Goal: Task Accomplishment & Management: Use online tool/utility

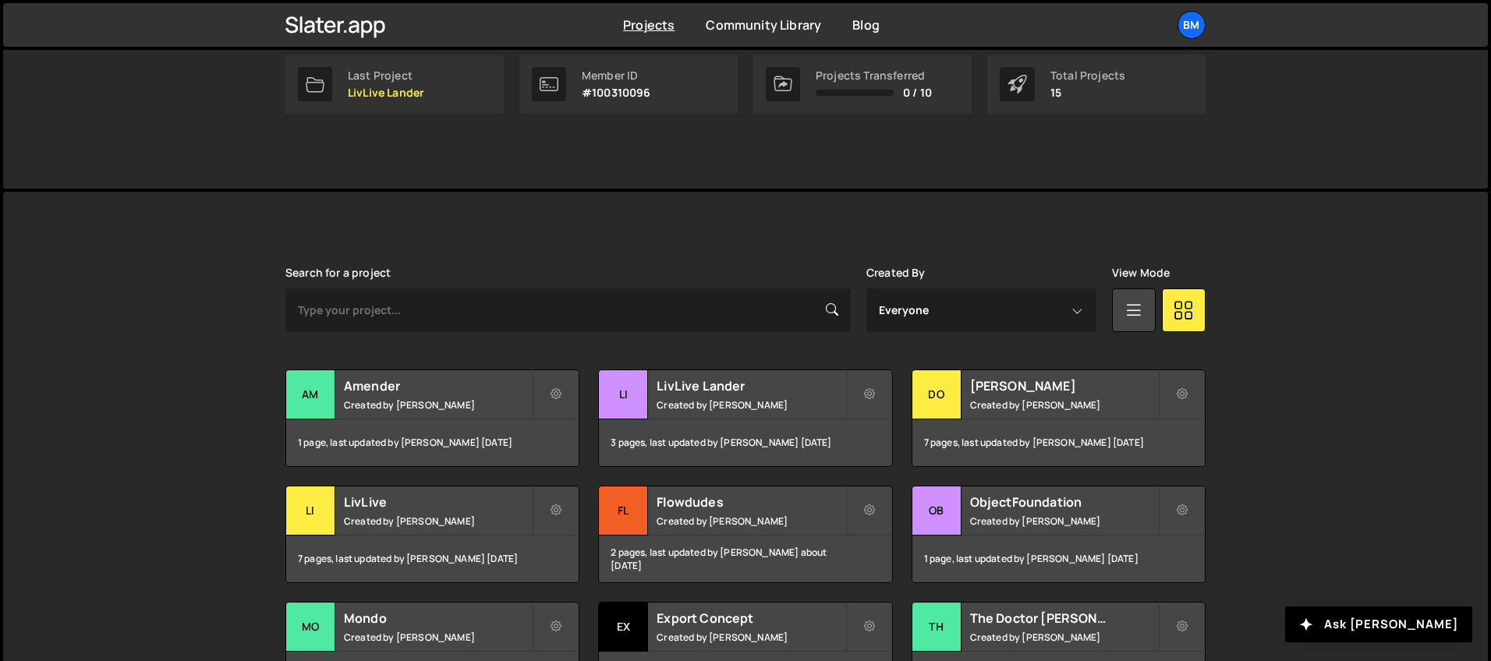
scroll to position [259, 0]
click at [680, 402] on small "Created by [PERSON_NAME]" at bounding box center [750, 404] width 188 height 13
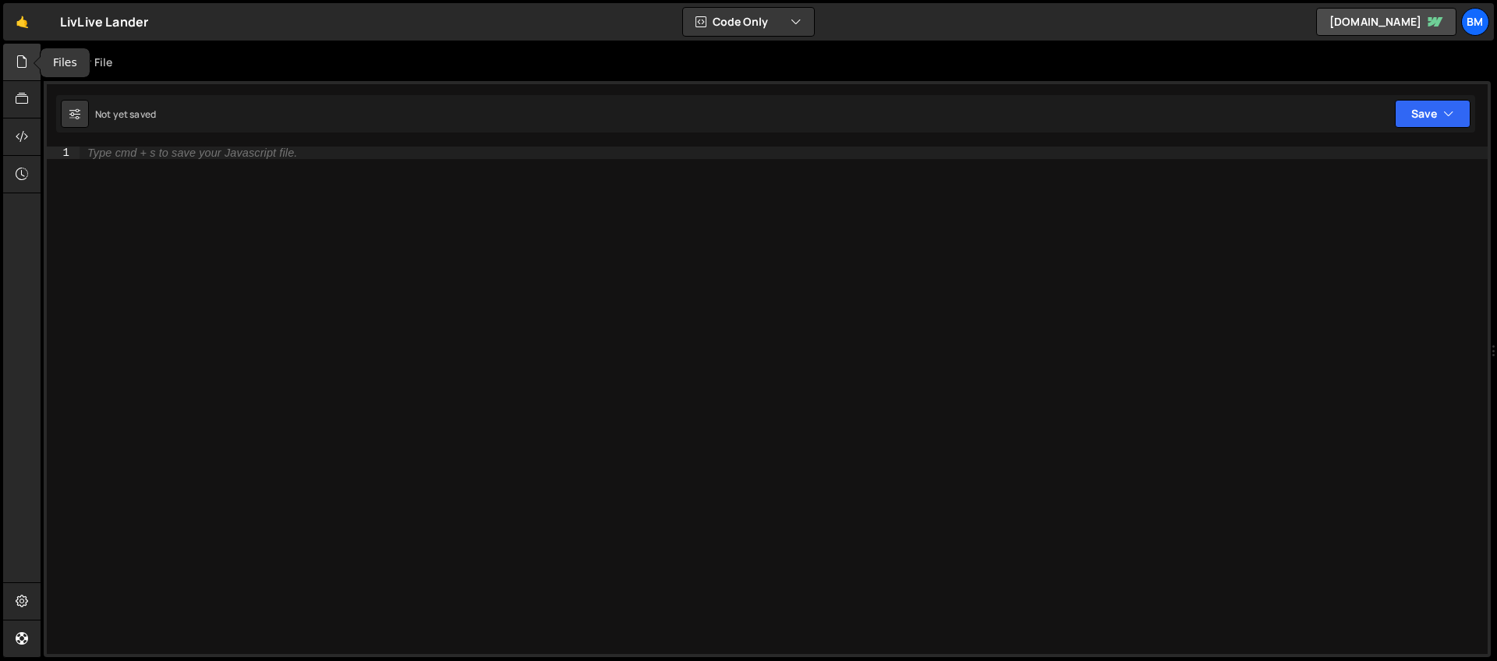
click at [10, 66] on div at bounding box center [22, 62] width 38 height 37
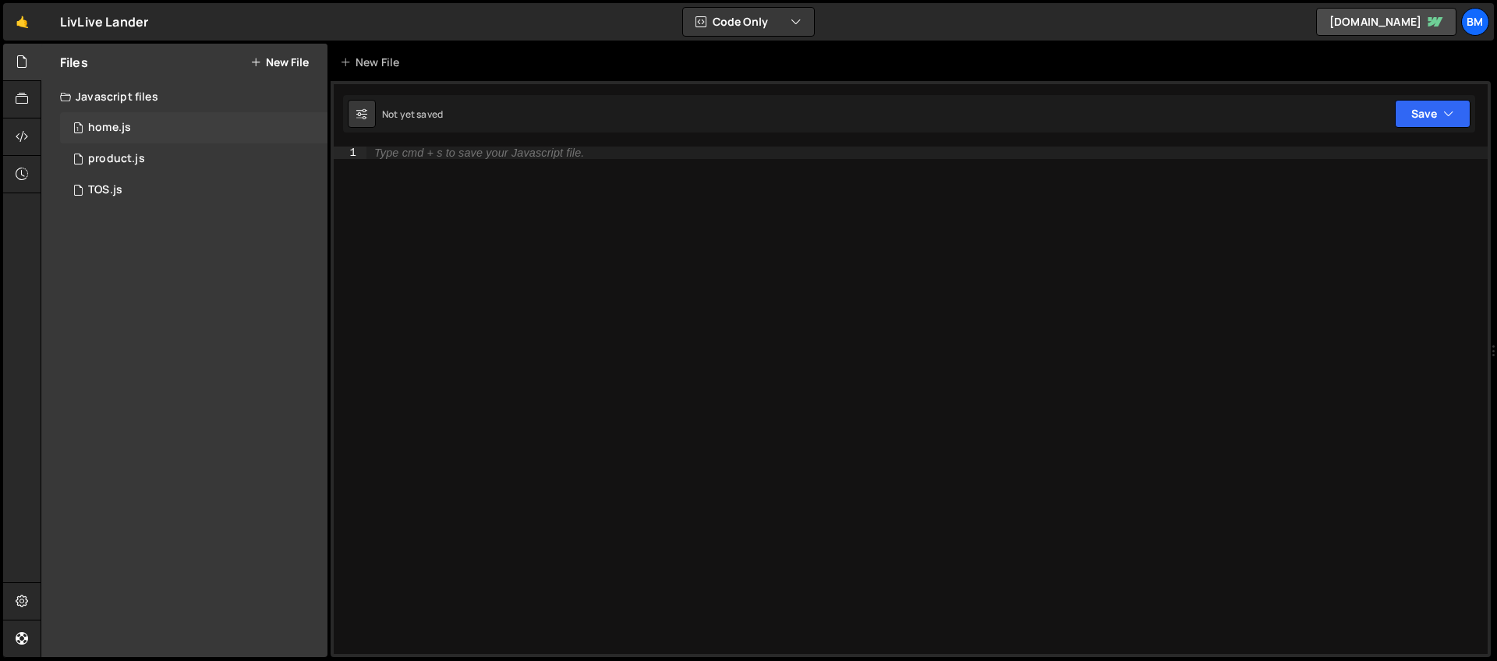
click at [92, 137] on div "1 home.js 0" at bounding box center [193, 127] width 267 height 31
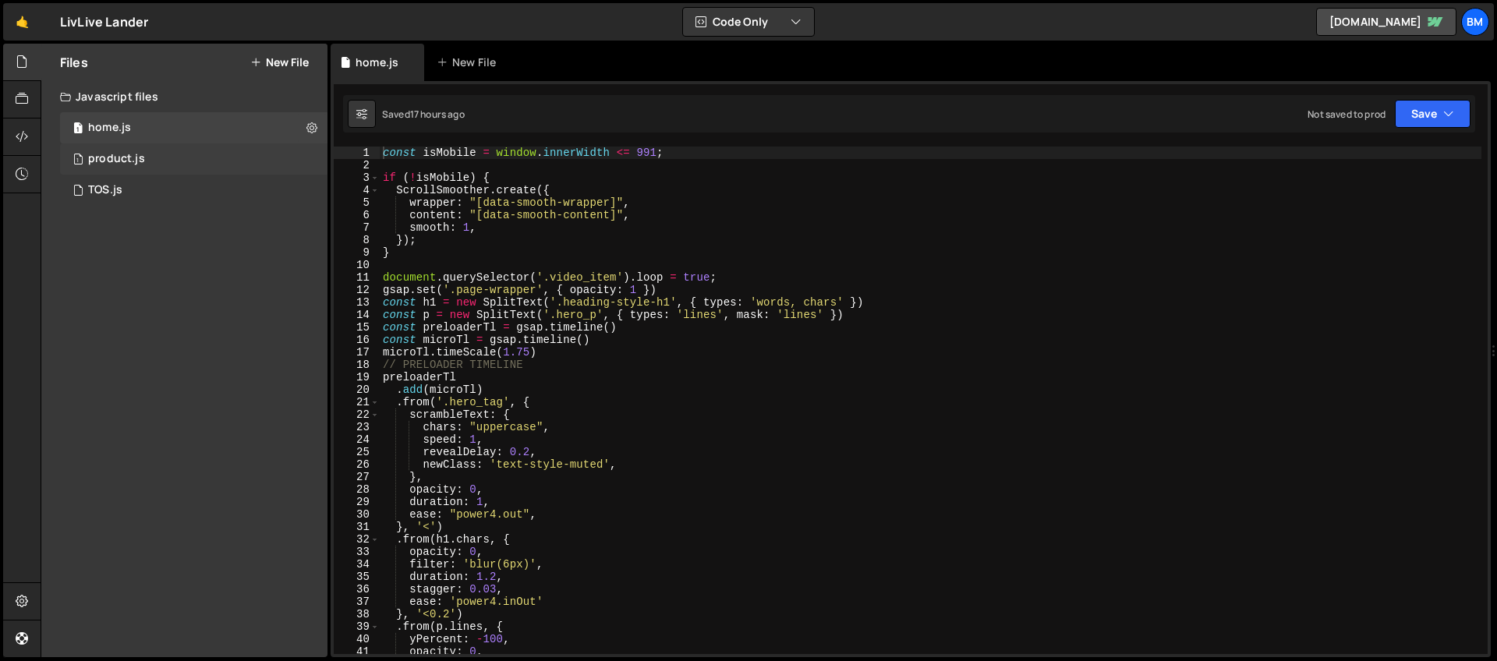
click at [96, 161] on div "product.js" at bounding box center [116, 159] width 57 height 14
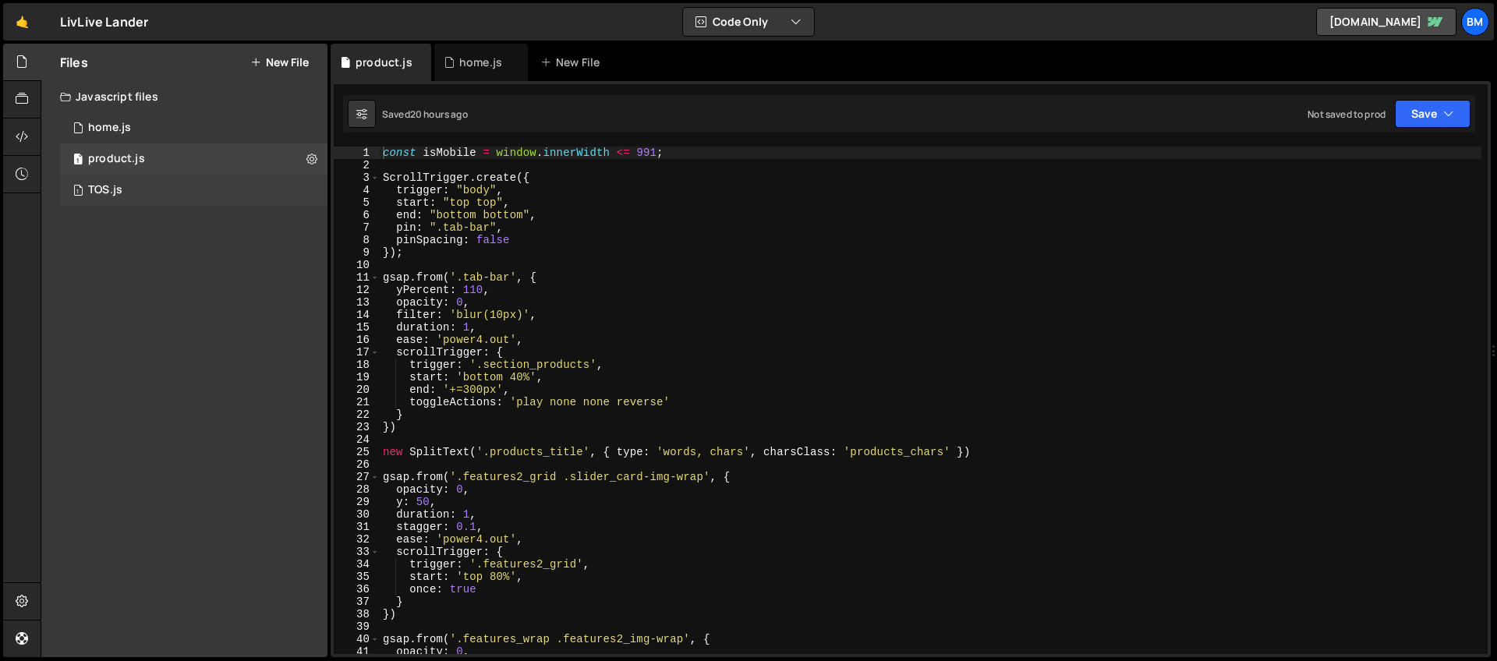
click at [104, 191] on div "TOS.js" at bounding box center [105, 190] width 34 height 14
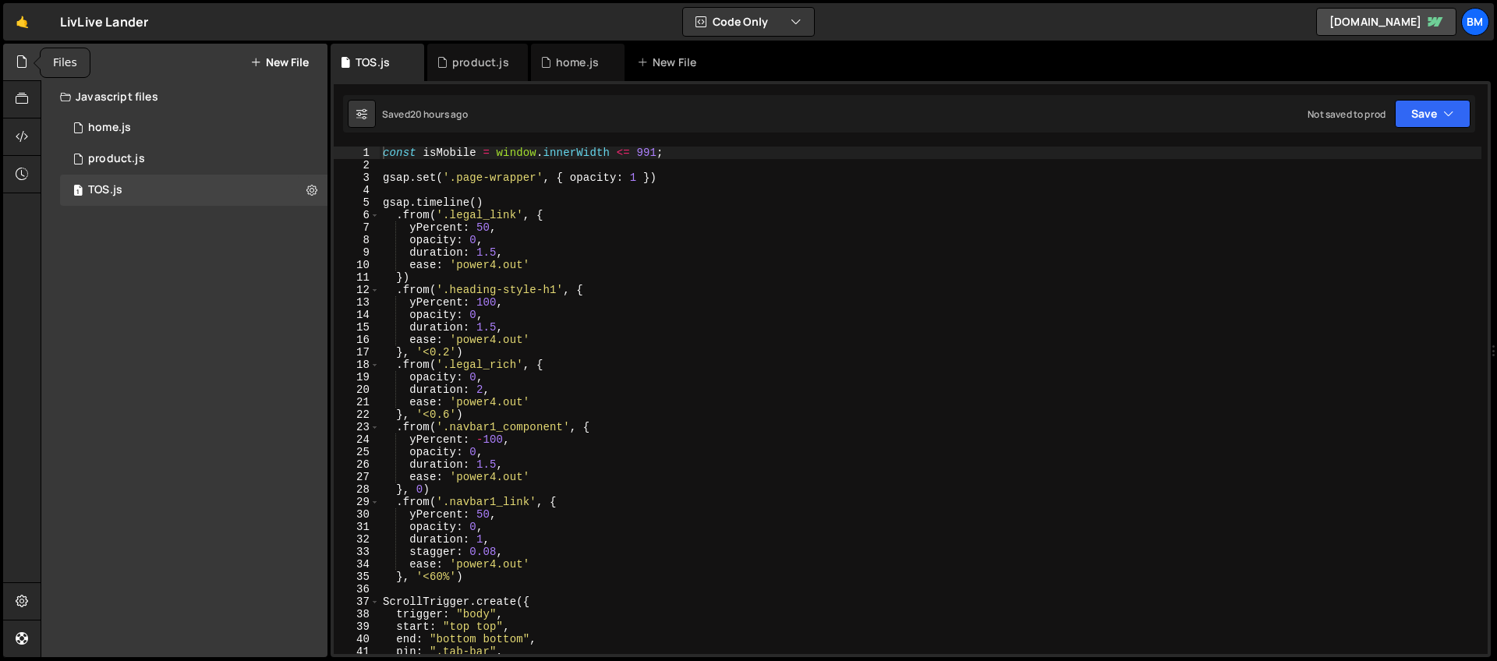
click at [16, 60] on icon at bounding box center [22, 61] width 12 height 17
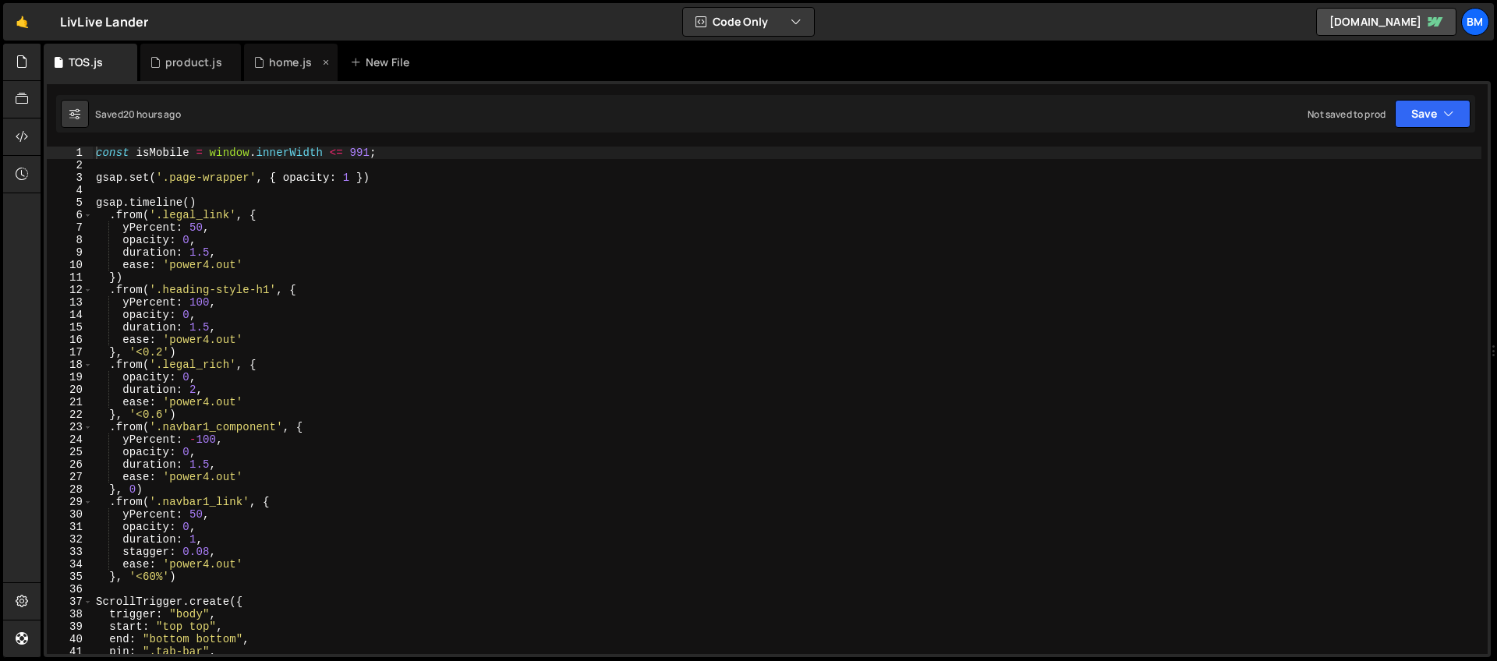
click at [275, 60] on div "home.js" at bounding box center [290, 63] width 43 height 16
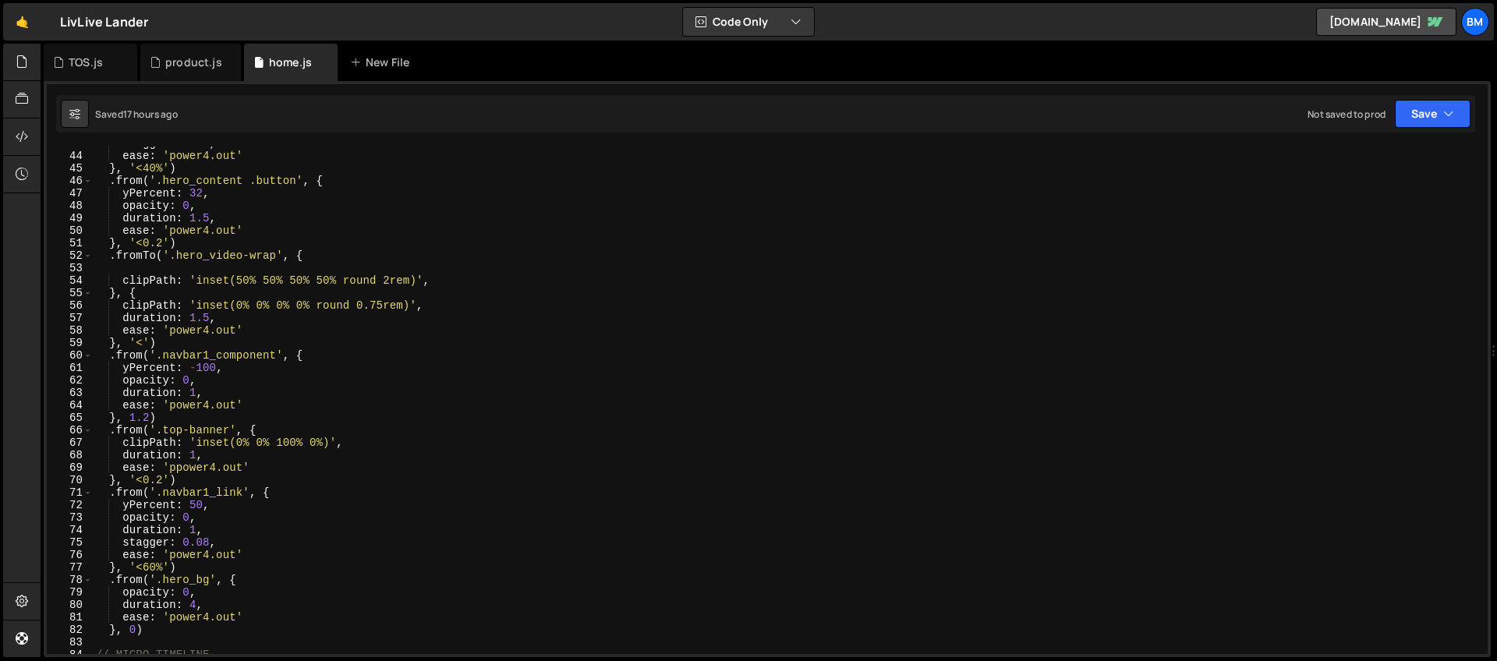
scroll to position [533, 0]
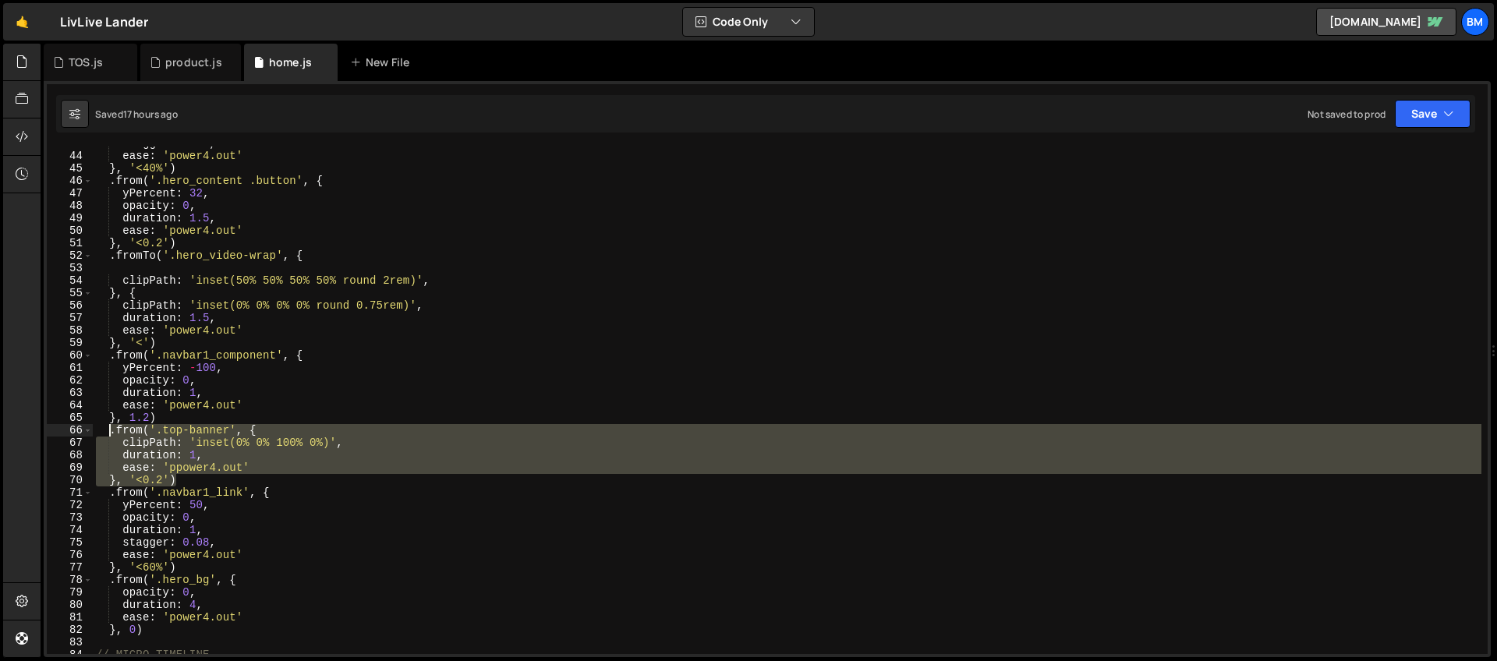
drag, startPoint x: 189, startPoint y: 479, endPoint x: 110, endPoint y: 431, distance: 92.0
click at [110, 431] on div "stagger : 0.01 , ease : 'power4.out' } , '<40%' ) . from ( '.hero_content .butt…" at bounding box center [787, 403] width 1389 height 532
type textarea ".from('.top-banner', { clipPath: 'inset(0% 0% 100% 0%)',"
click at [164, 68] on div "product.js" at bounding box center [186, 63] width 73 height 16
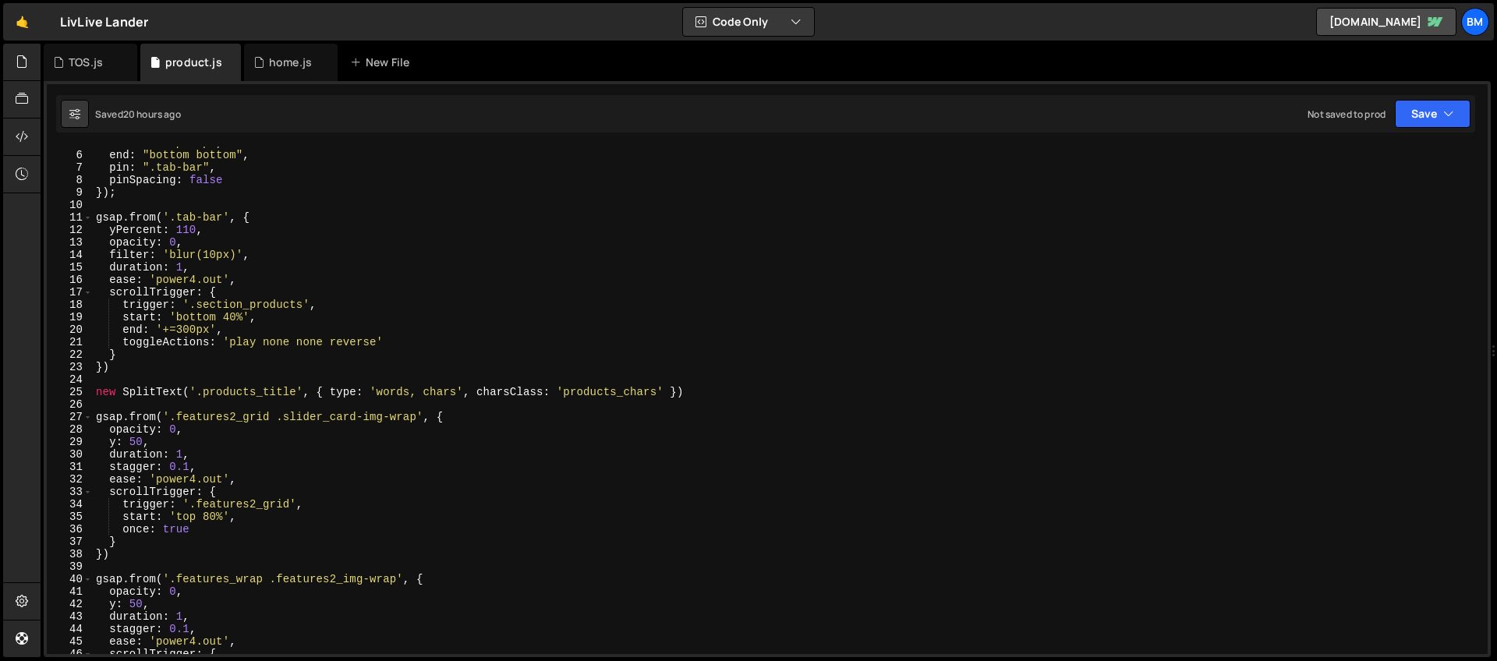
scroll to position [60, 0]
type textarea "})"
click at [437, 363] on div "start : "top top" , end : "bottom bottom" , pin : ".tab-bar" , pinSpacing : fal…" at bounding box center [787, 402] width 1389 height 532
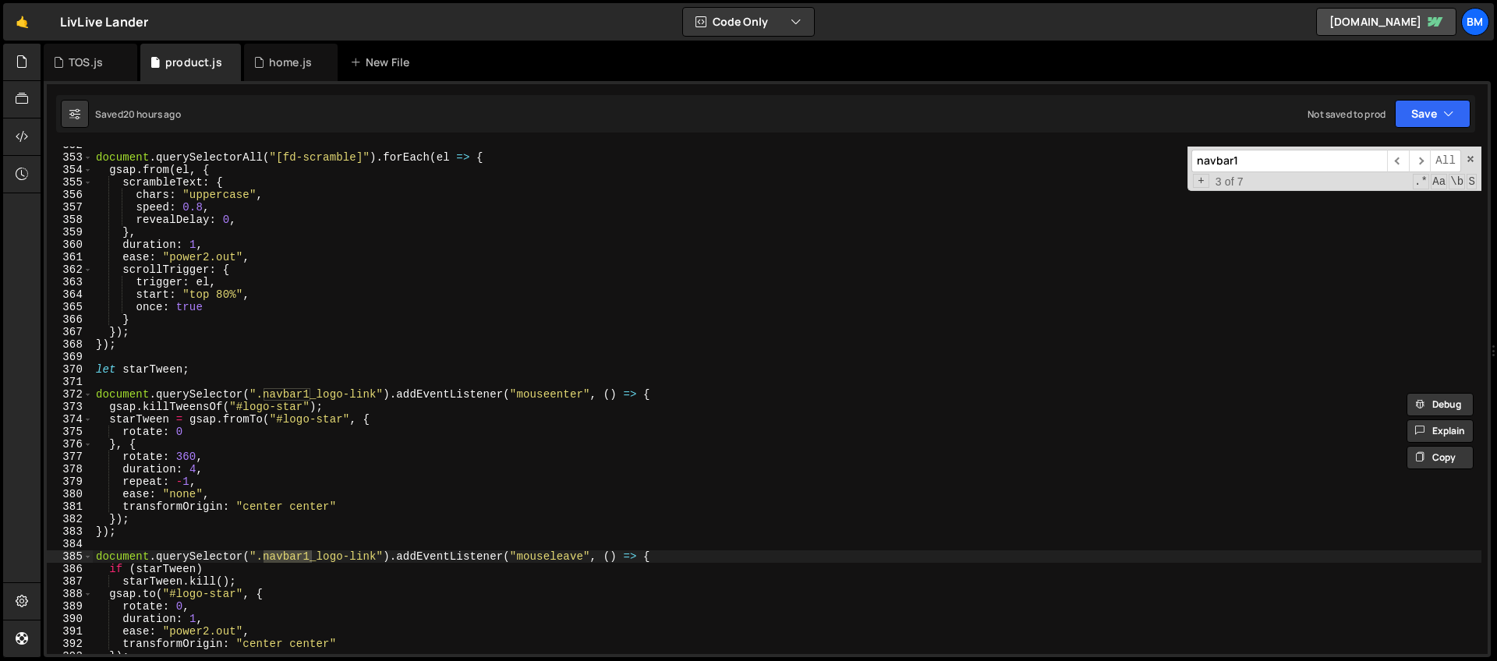
scroll to position [5348, 0]
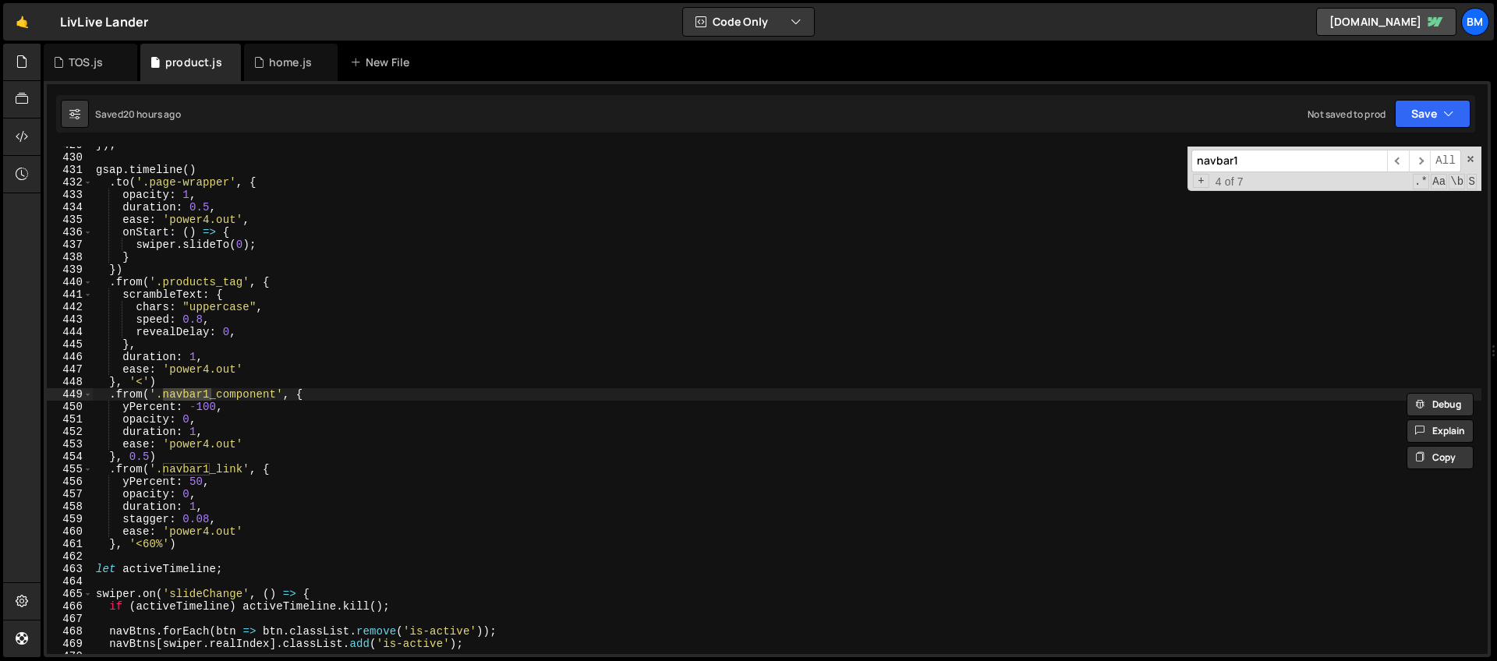
type input "navbar1"
type textarea "}, 0.5)"
click at [165, 454] on div "}) ; gsap . timeline ( ) . to ( '.page-wrapper' , { opacity : 1 , duration : 0.…" at bounding box center [787, 405] width 1389 height 532
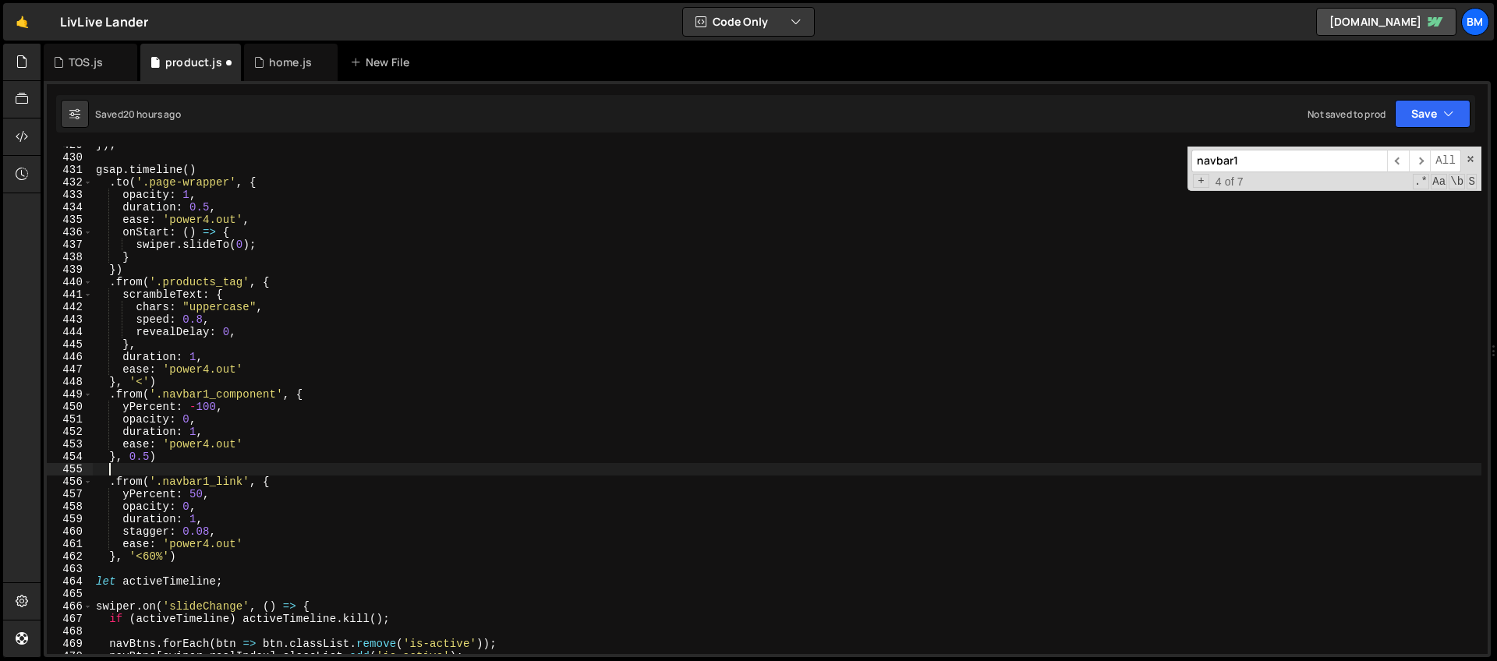
paste textarea "}, '<0.2')"
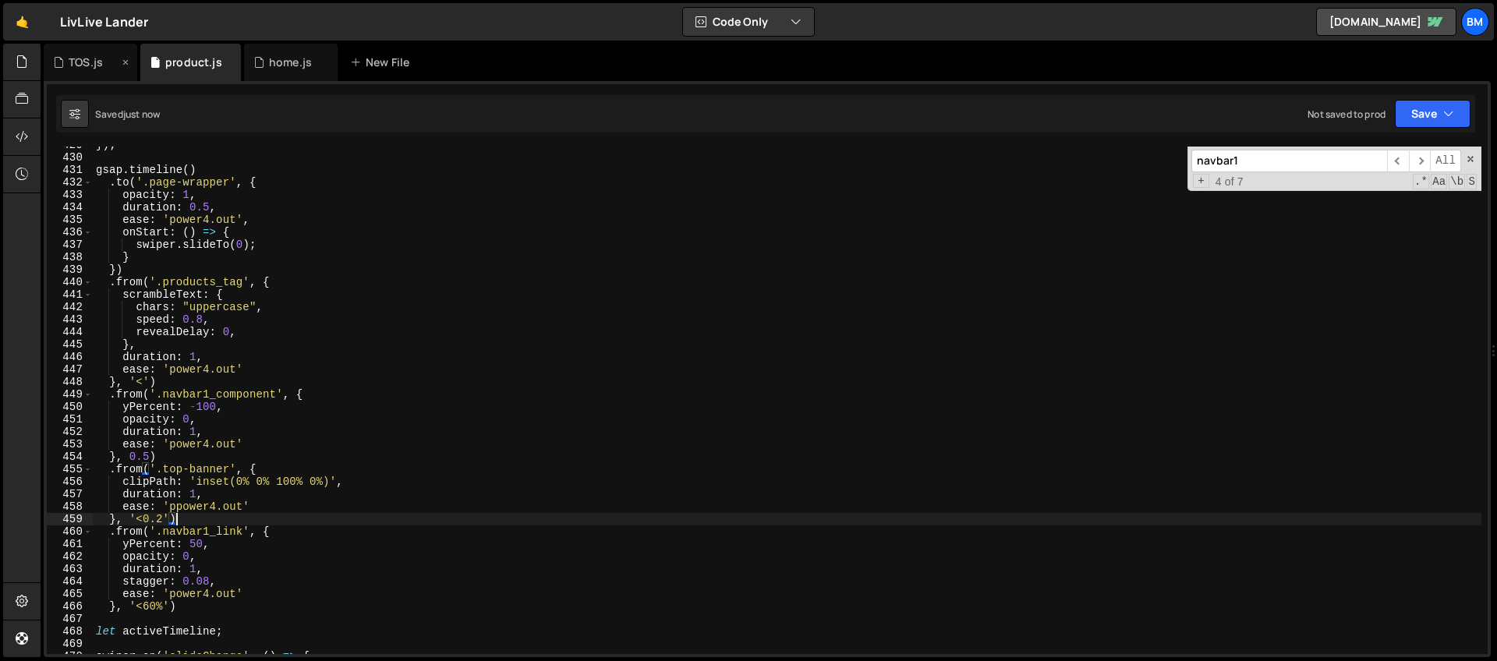
type textarea "}, '<0.2')"
click at [70, 52] on div "TOS.js" at bounding box center [91, 62] width 94 height 37
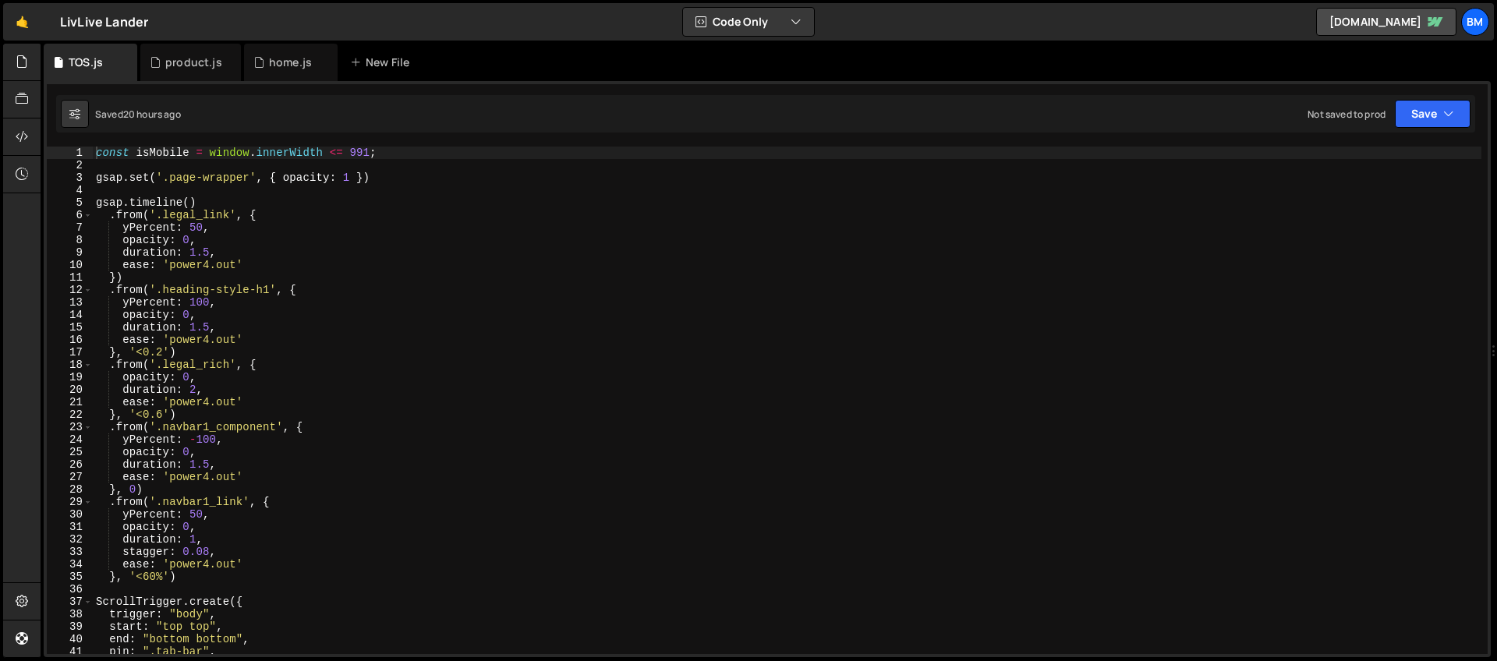
scroll to position [70, 0]
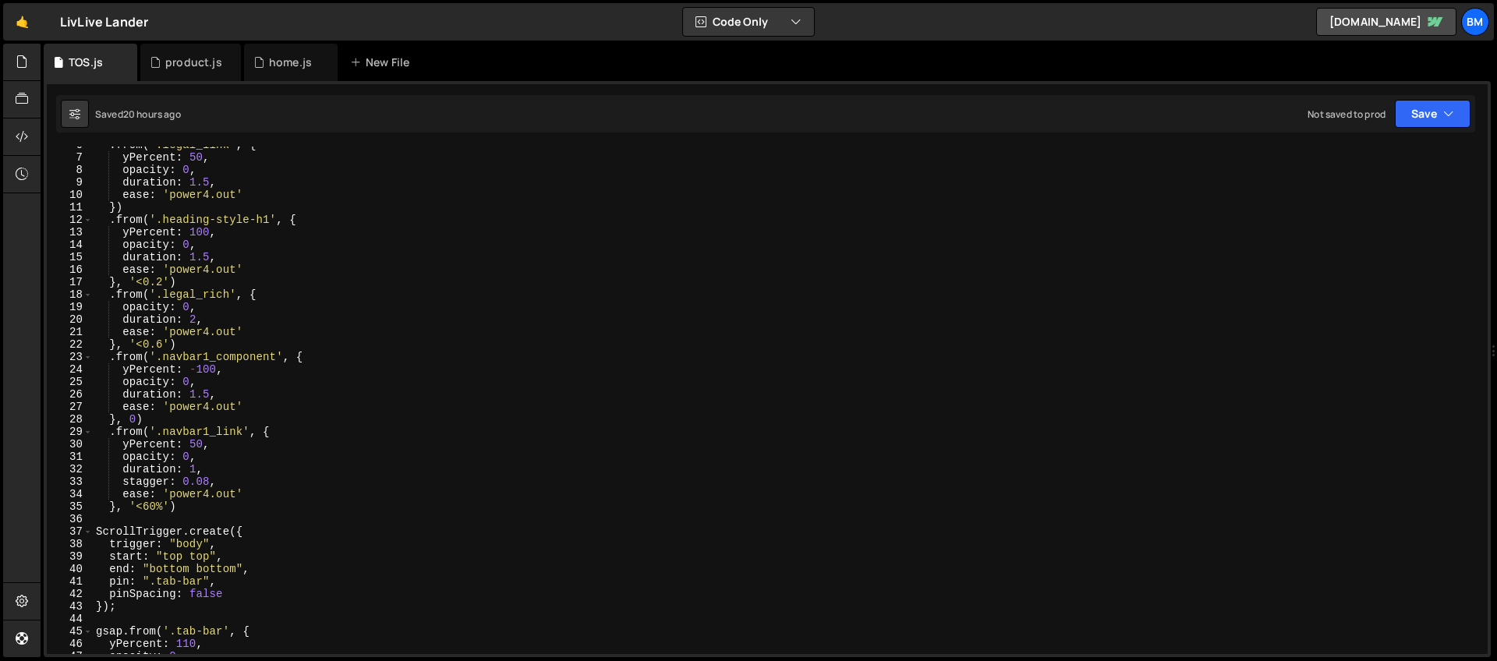
type textarea "}, 0)"
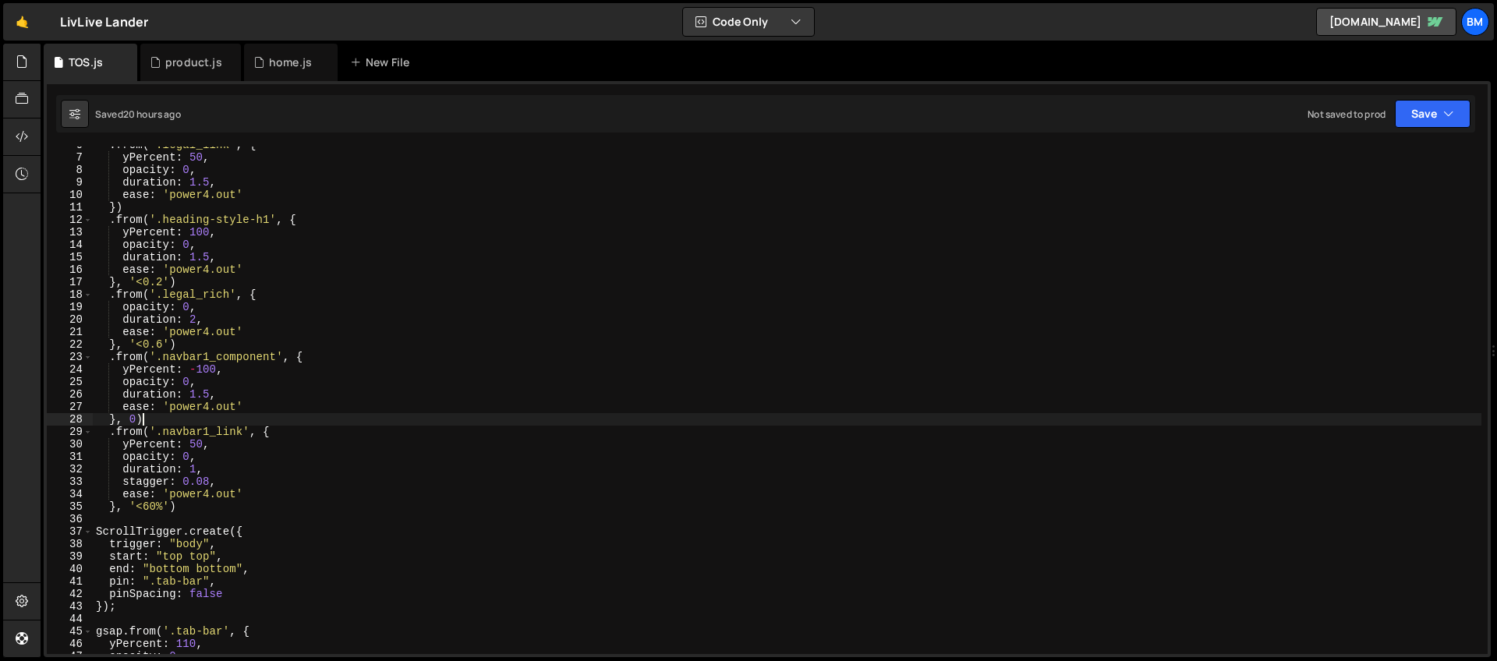
click at [158, 419] on div ". from ( '.legal_link' , { yPercent : 50 , opacity : 0 , duration : 1.5 , ease …" at bounding box center [787, 405] width 1389 height 532
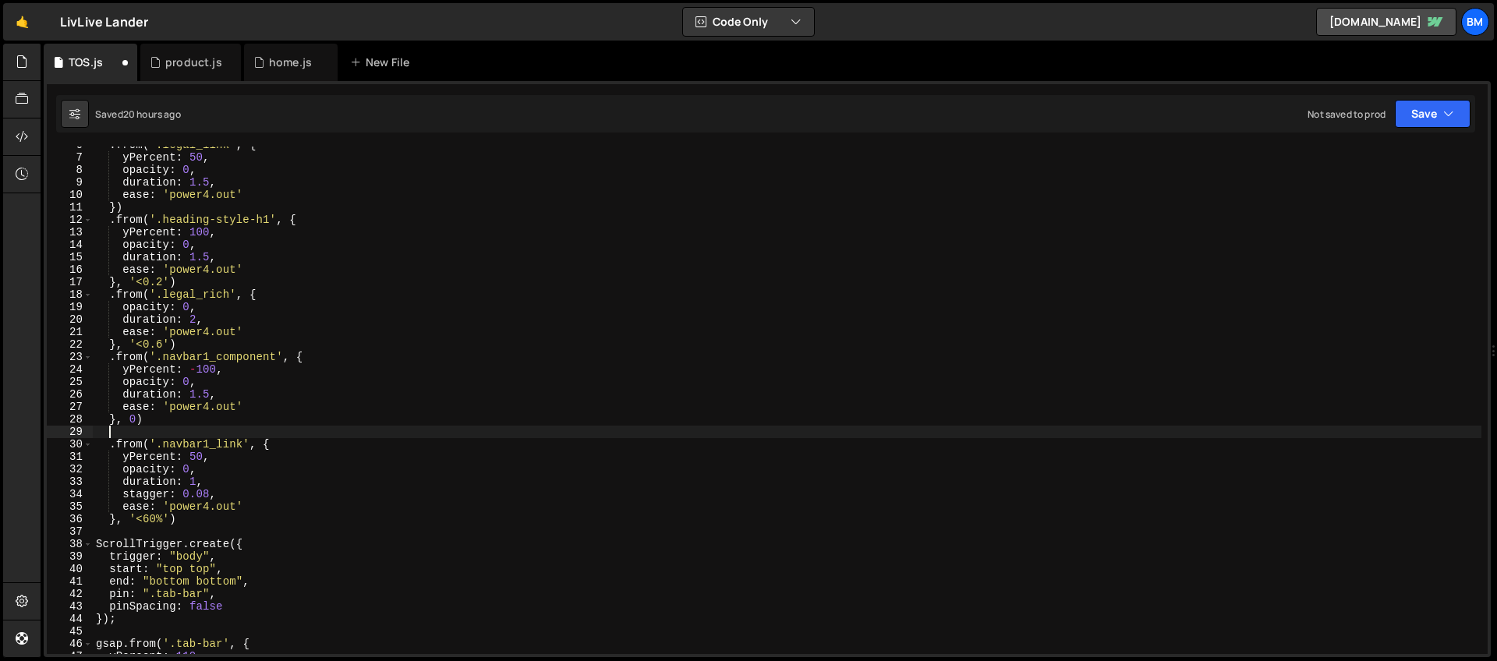
paste textarea "}, '<0.2')"
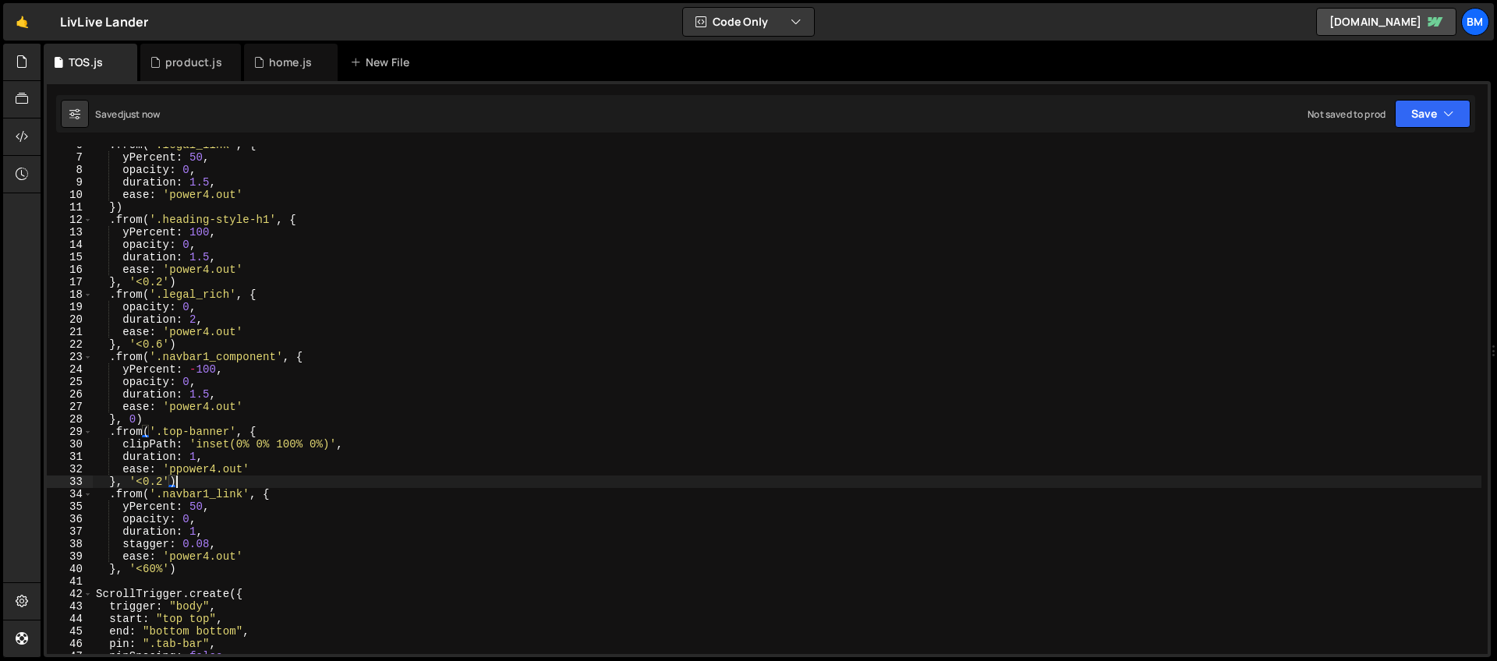
type textarea "}, '<0.2')"
click at [263, 66] on div "home.js" at bounding box center [285, 63] width 65 height 16
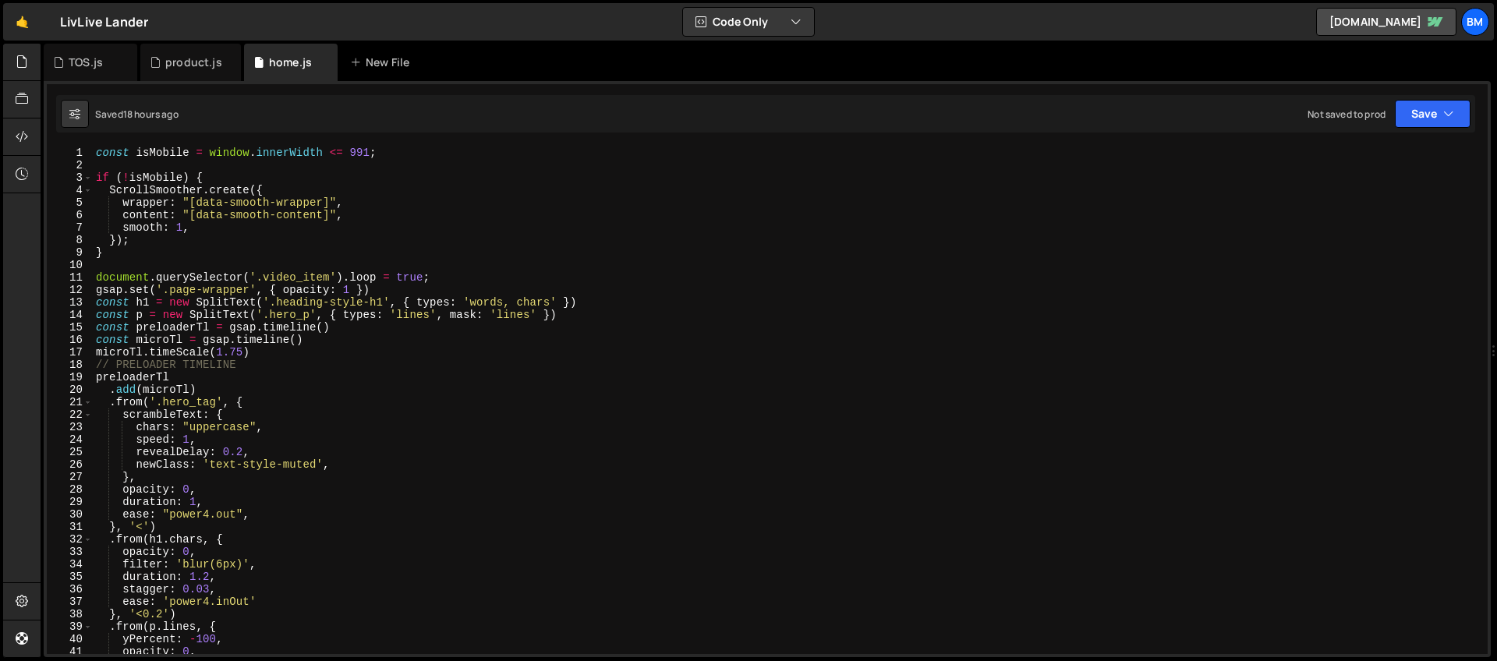
scroll to position [0, 0]
click at [210, 179] on div "const isMobile = window . innerWidth <= 991 ; if ( ! isMobile ) { ScrollSmoothe…" at bounding box center [787, 413] width 1389 height 532
click at [288, 183] on div "const isMobile = window . innerWidth <= 991 ; if ( ! isMobile ) { ScrollSmoothe…" at bounding box center [787, 413] width 1389 height 532
click at [267, 191] on div "const isMobile = window . innerWidth <= 991 ; if ( ! isMobile ) { ScrollSmoothe…" at bounding box center [787, 413] width 1389 height 532
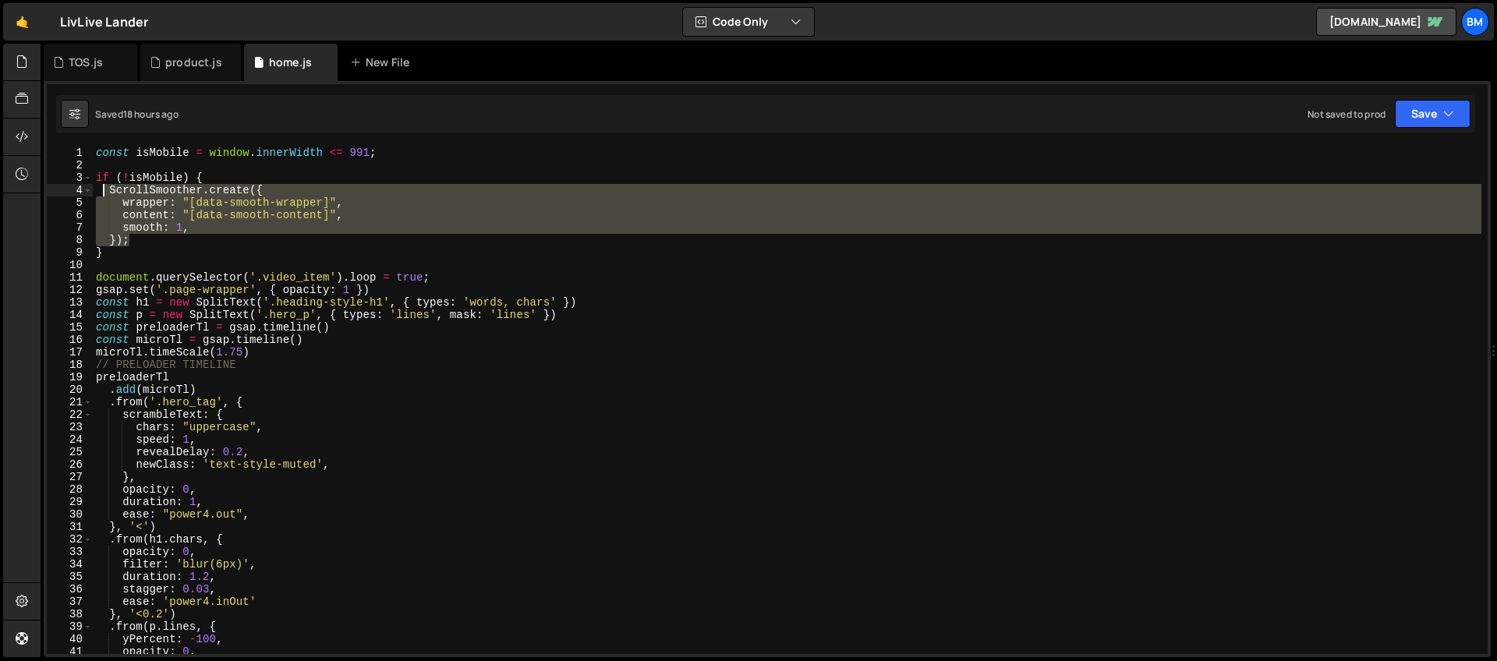
drag, startPoint x: 136, startPoint y: 242, endPoint x: 104, endPoint y: 194, distance: 58.0
click at [104, 194] on div "const isMobile = window . innerWidth <= 991 ; if ( ! isMobile ) { ScrollSmoothe…" at bounding box center [787, 413] width 1389 height 532
type textarea "ScrollSmoother.create({ wrapper: "[data-smooth-wrapper]","
paste textarea
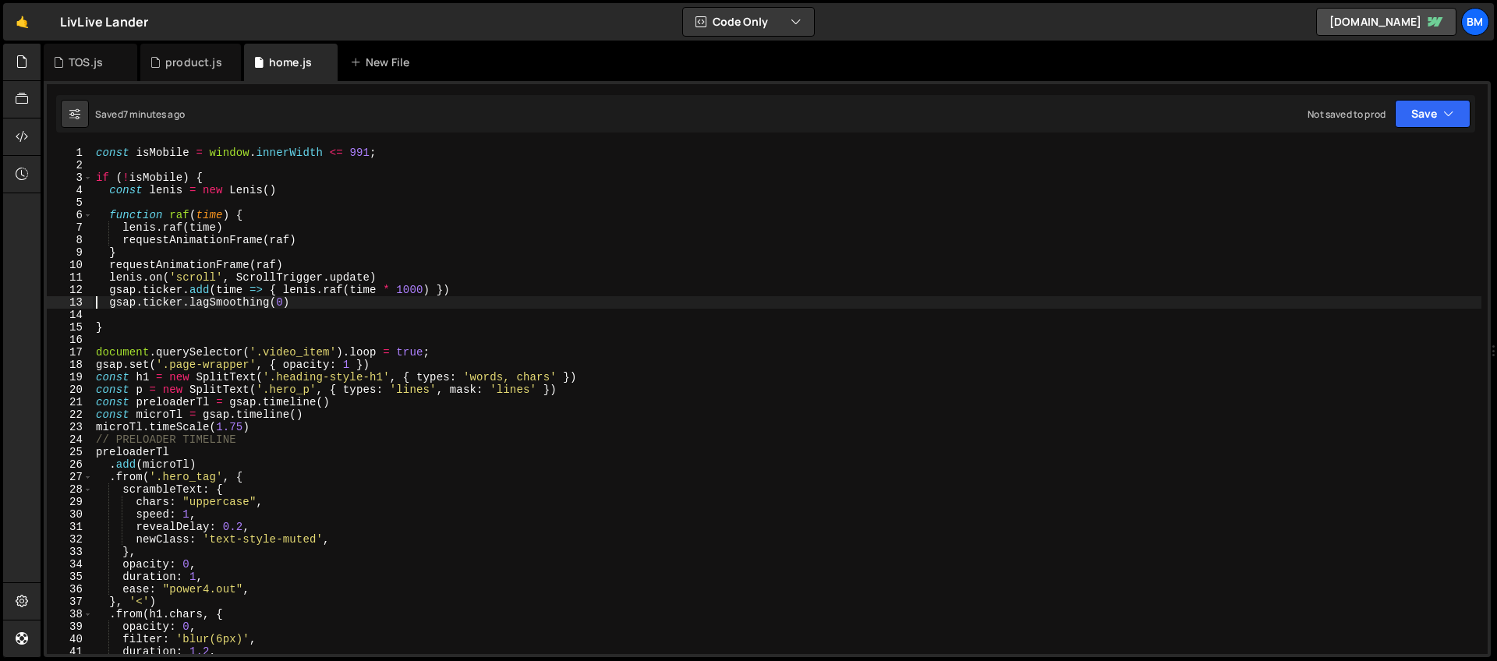
click at [205, 179] on div "const isMobile = window . innerWidth <= 991 ; if ( ! isMobile ) { const [PERSON…" at bounding box center [787, 413] width 1389 height 532
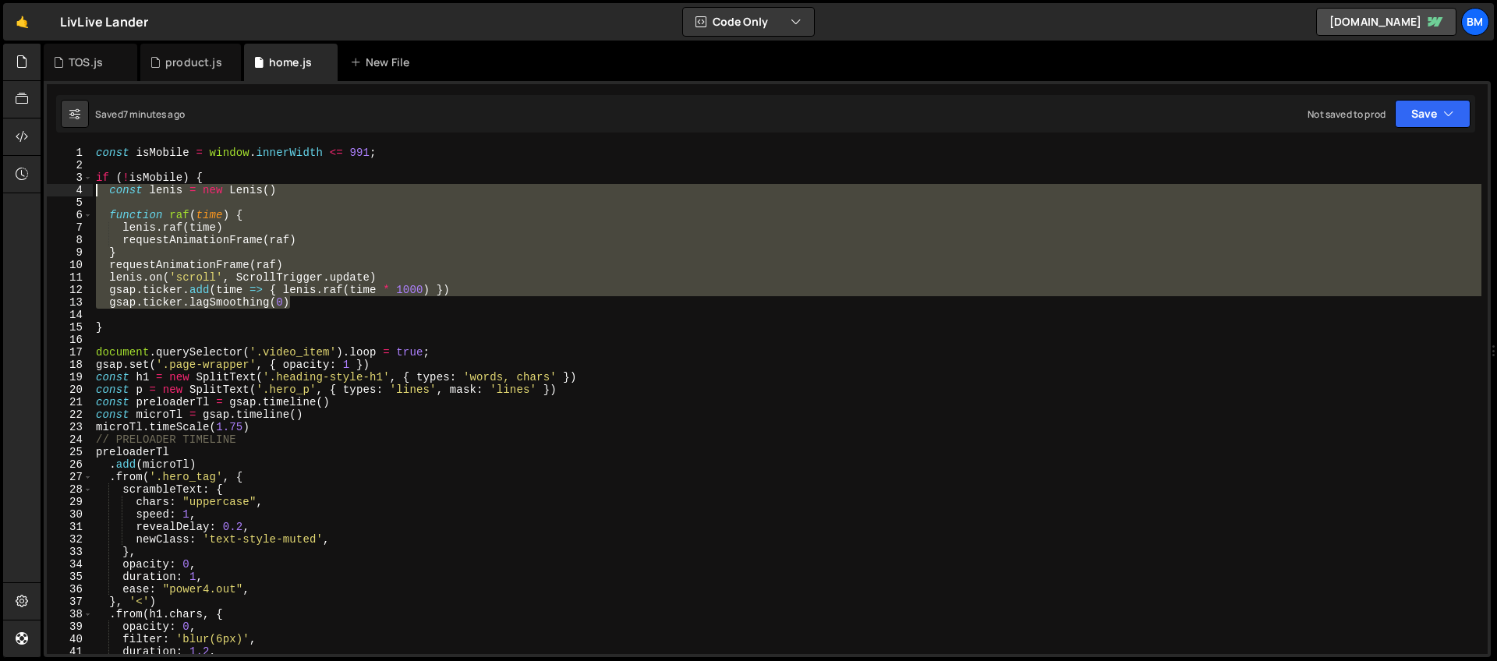
drag, startPoint x: 297, startPoint y: 302, endPoint x: 98, endPoint y: 192, distance: 227.6
click at [98, 192] on div "const isMobile = window . innerWidth <= 991 ; if ( ! isMobile ) { const [PERSON…" at bounding box center [787, 413] width 1389 height 532
type textarea "const [PERSON_NAME] = new [PERSON_NAME]()"
paste textarea
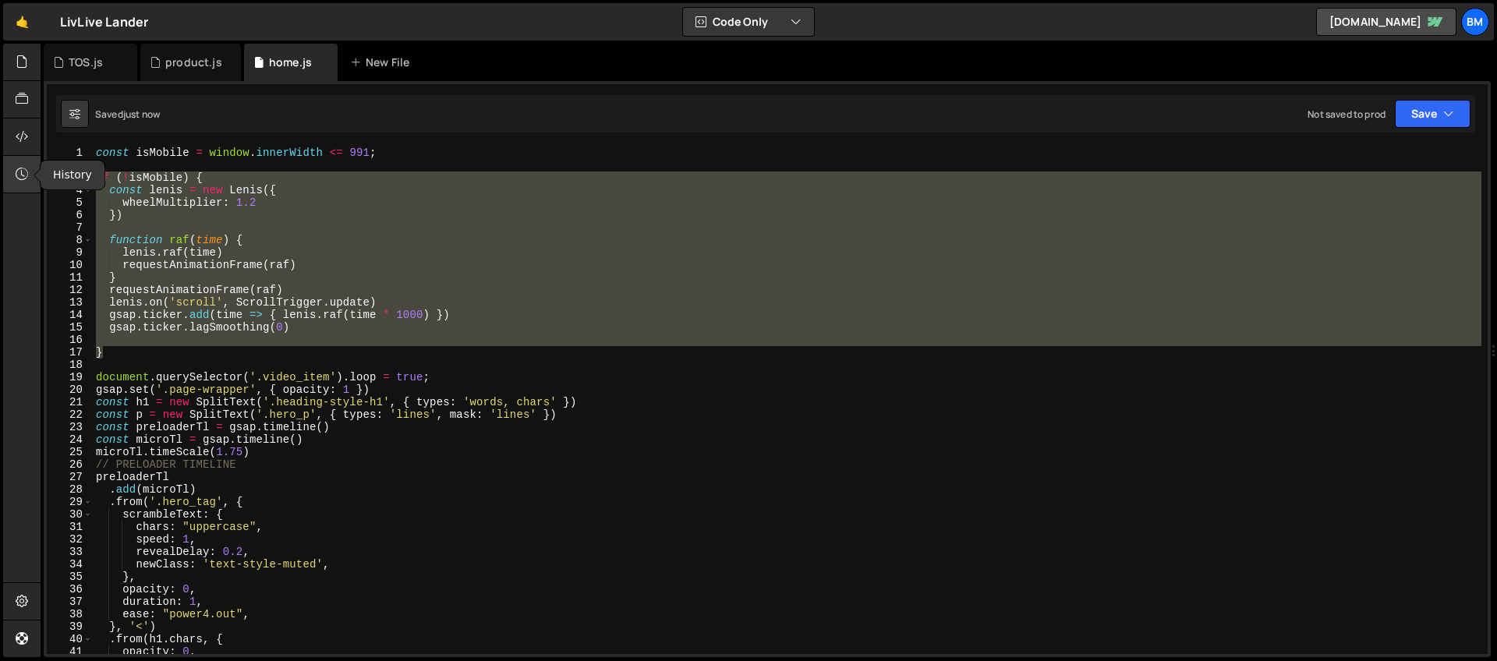
drag, startPoint x: 114, startPoint y: 351, endPoint x: 36, endPoint y: 178, distance: 189.8
click at [36, 175] on div "Hold on a sec... Are you certain you wish to leave this page? Any changes you'v…" at bounding box center [748, 330] width 1497 height 661
type textarea "if (!isMobile) { const [PERSON_NAME] = new [PERSON_NAME]({"
click at [172, 70] on div "product.js" at bounding box center [190, 62] width 101 height 37
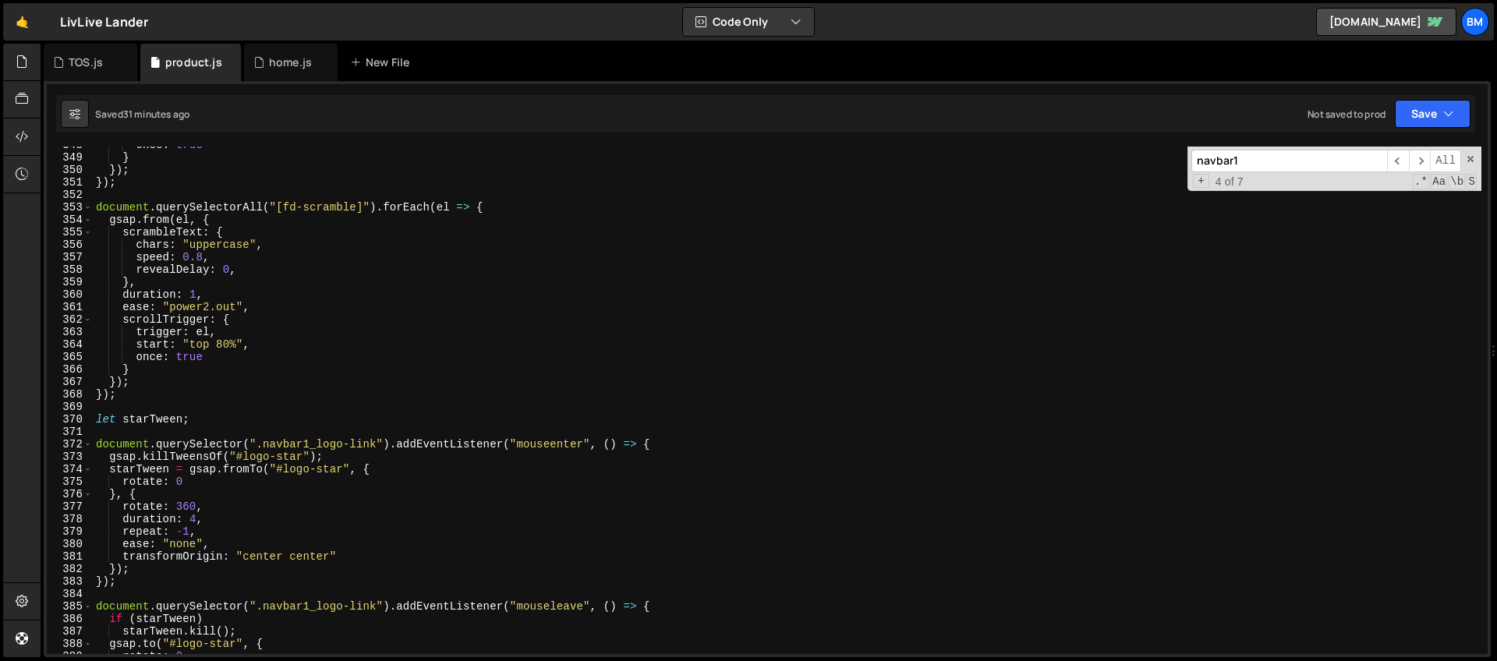
scroll to position [4214, 0]
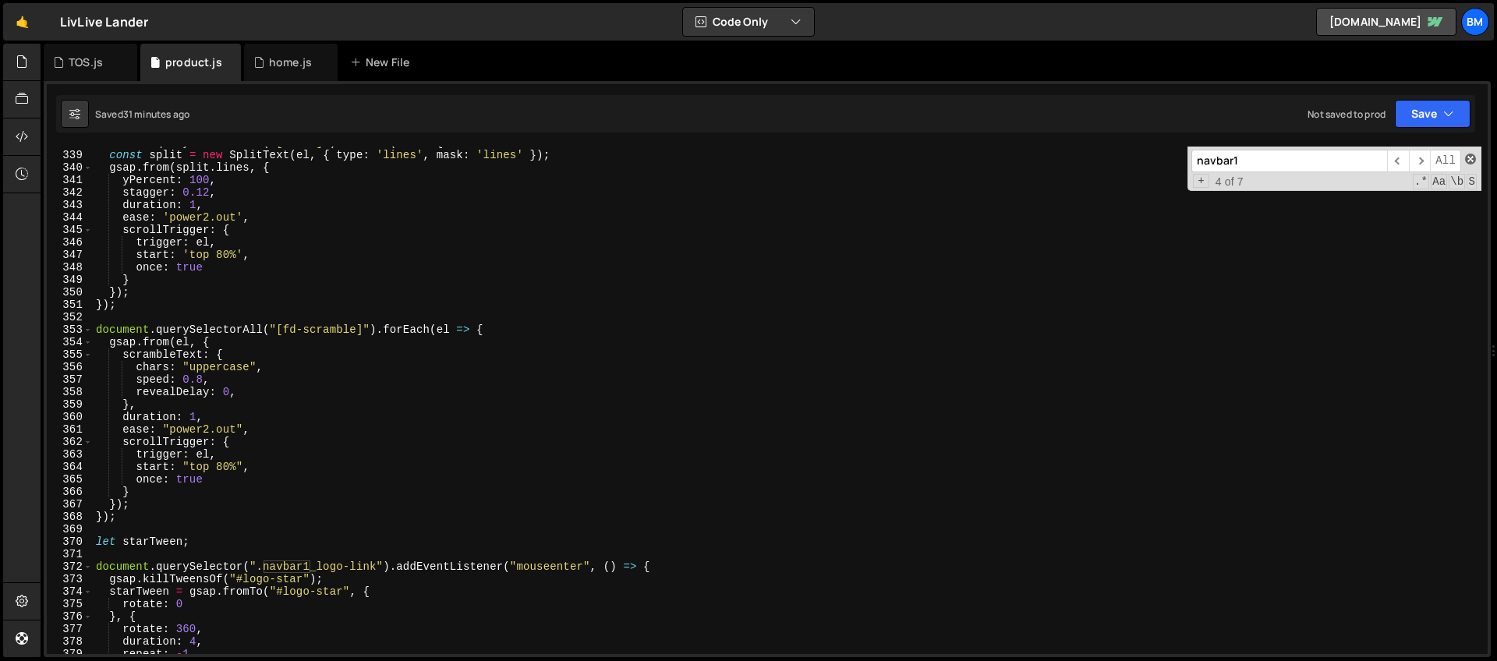
click at [1469, 161] on span at bounding box center [1470, 159] width 11 height 11
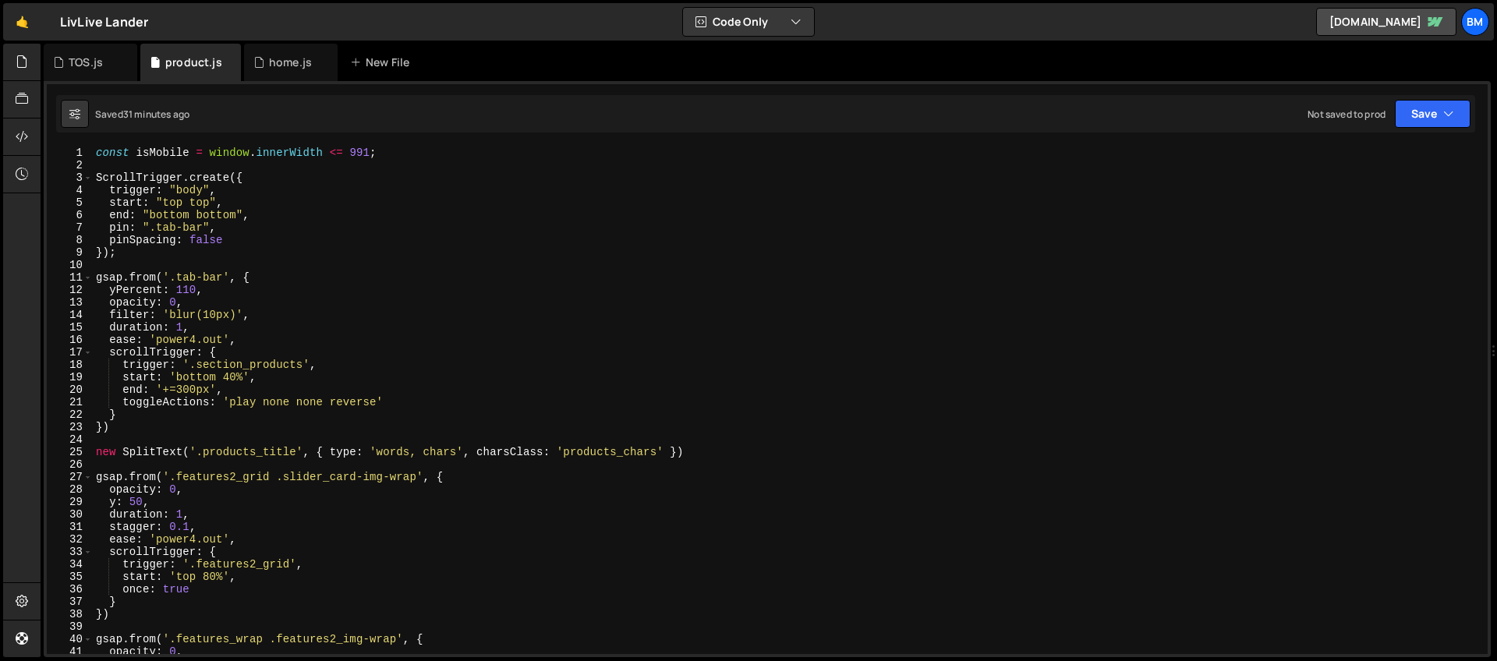
scroll to position [0, 0]
click at [253, 172] on div "const isMobile = window . innerWidth <= 991 ; ScrollTrigger . create ({ trigger…" at bounding box center [787, 413] width 1389 height 532
type textarea "ScrollTrigger.create({"
click at [249, 56] on div "home.js" at bounding box center [291, 62] width 94 height 37
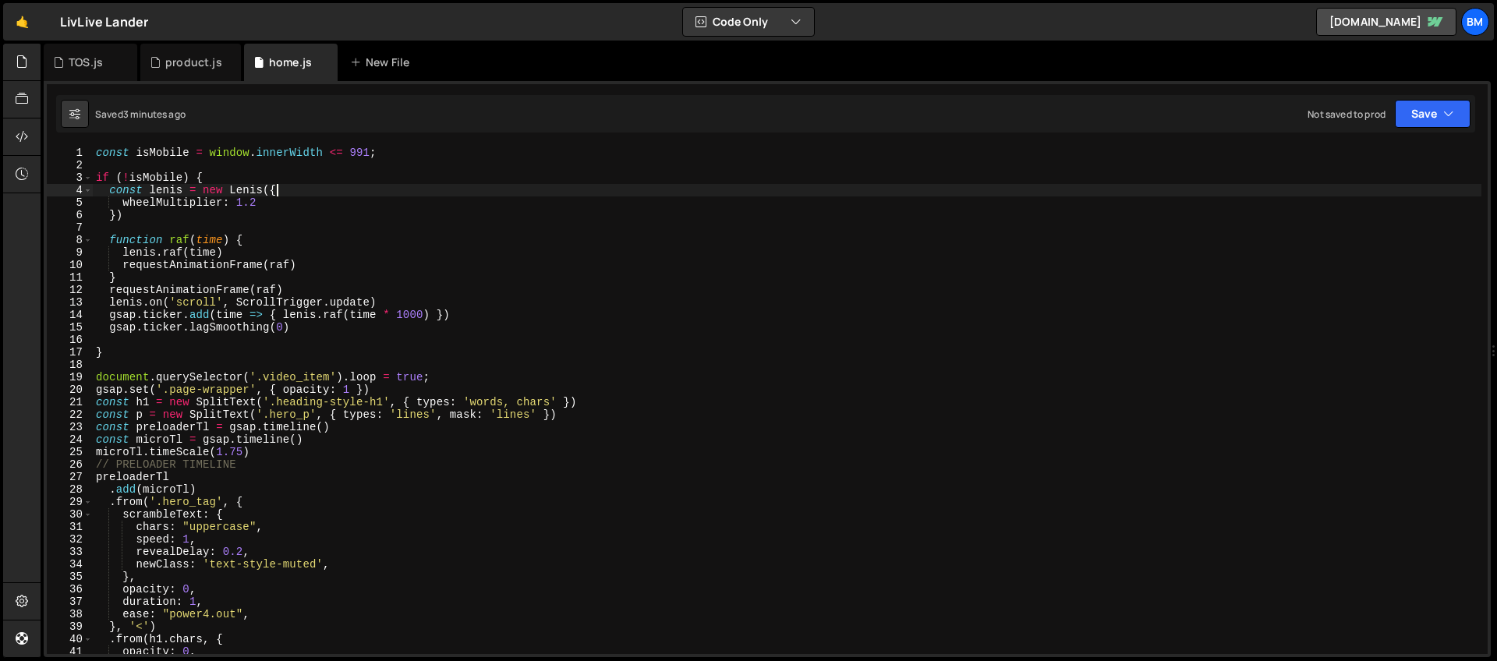
click at [296, 193] on div "const isMobile = window . innerWidth <= 991 ; if ( ! isMobile ) { const [PERSON…" at bounding box center [787, 413] width 1389 height 532
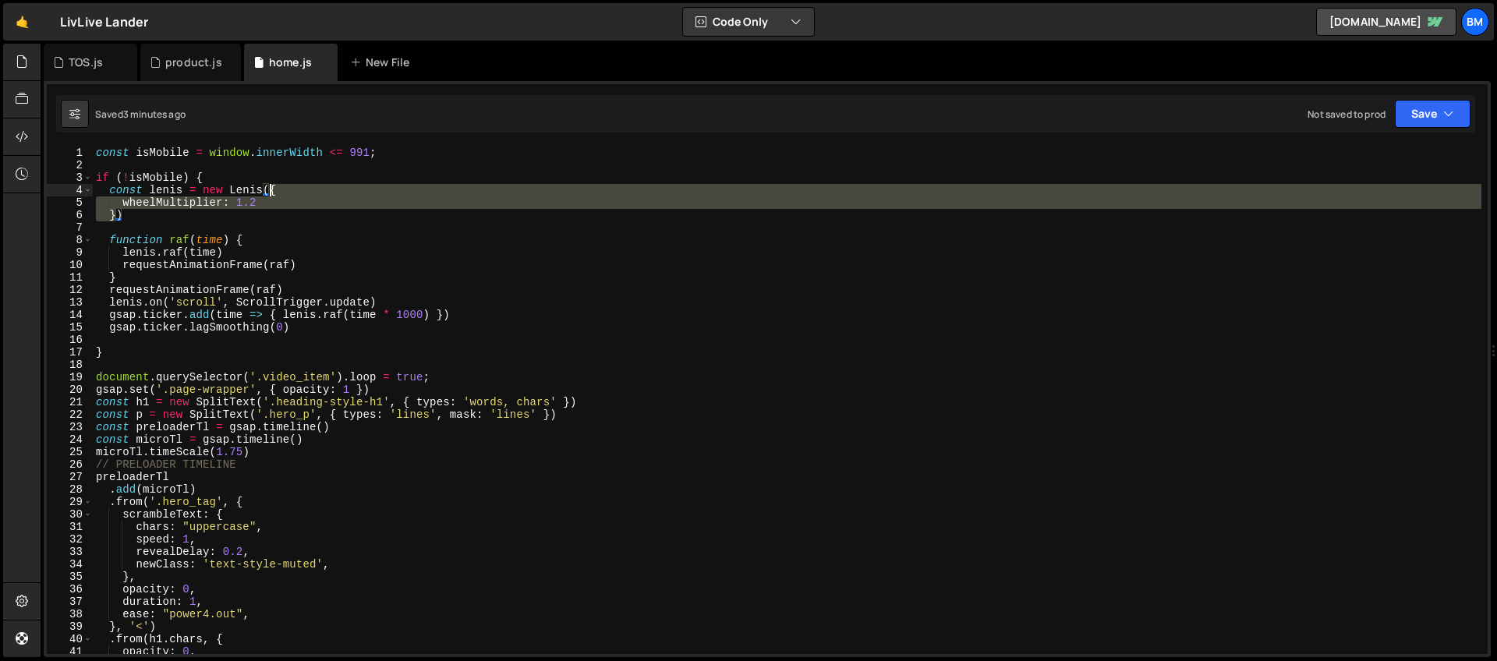
drag, startPoint x: 114, startPoint y: 216, endPoint x: 272, endPoint y: 189, distance: 160.6
click at [272, 189] on div "const isMobile = window . innerWidth <= 991 ; if ( ! isMobile ) { const [PERSON…" at bounding box center [787, 413] width 1389 height 532
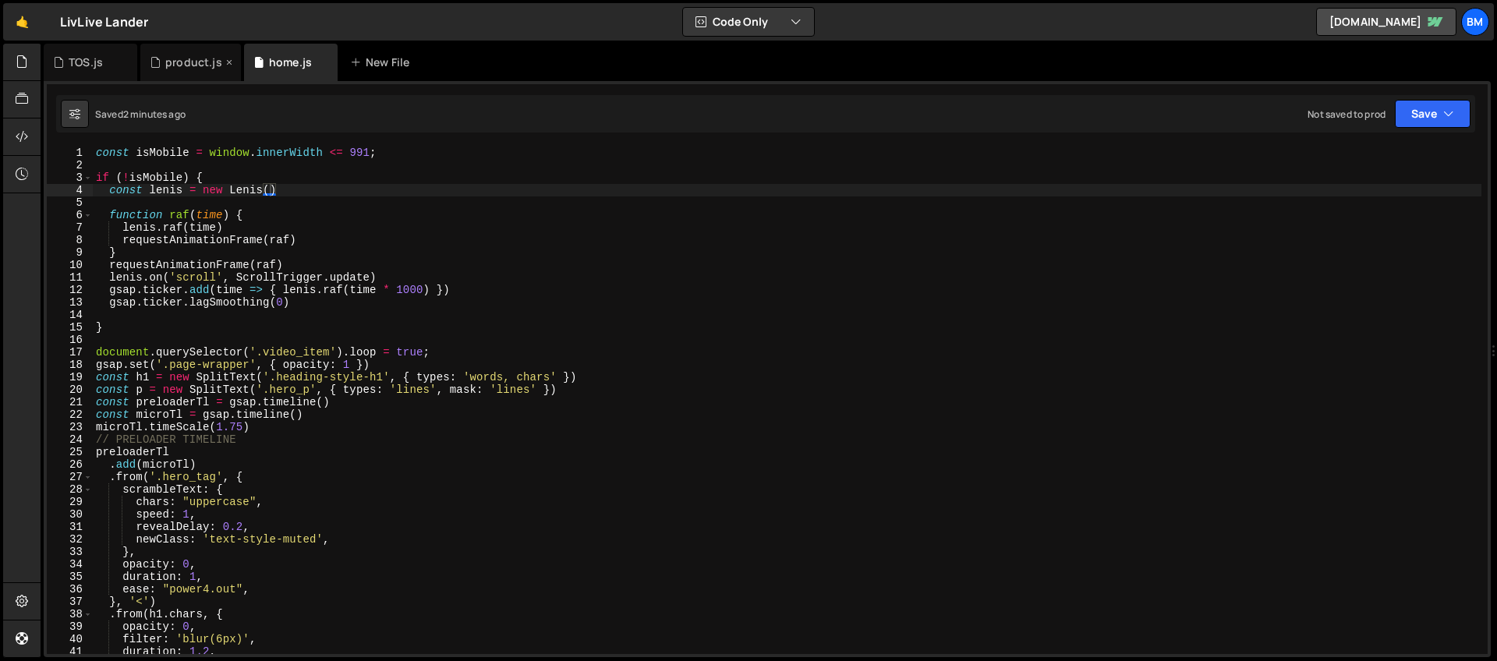
click at [189, 67] on div "product.js" at bounding box center [193, 63] width 57 height 16
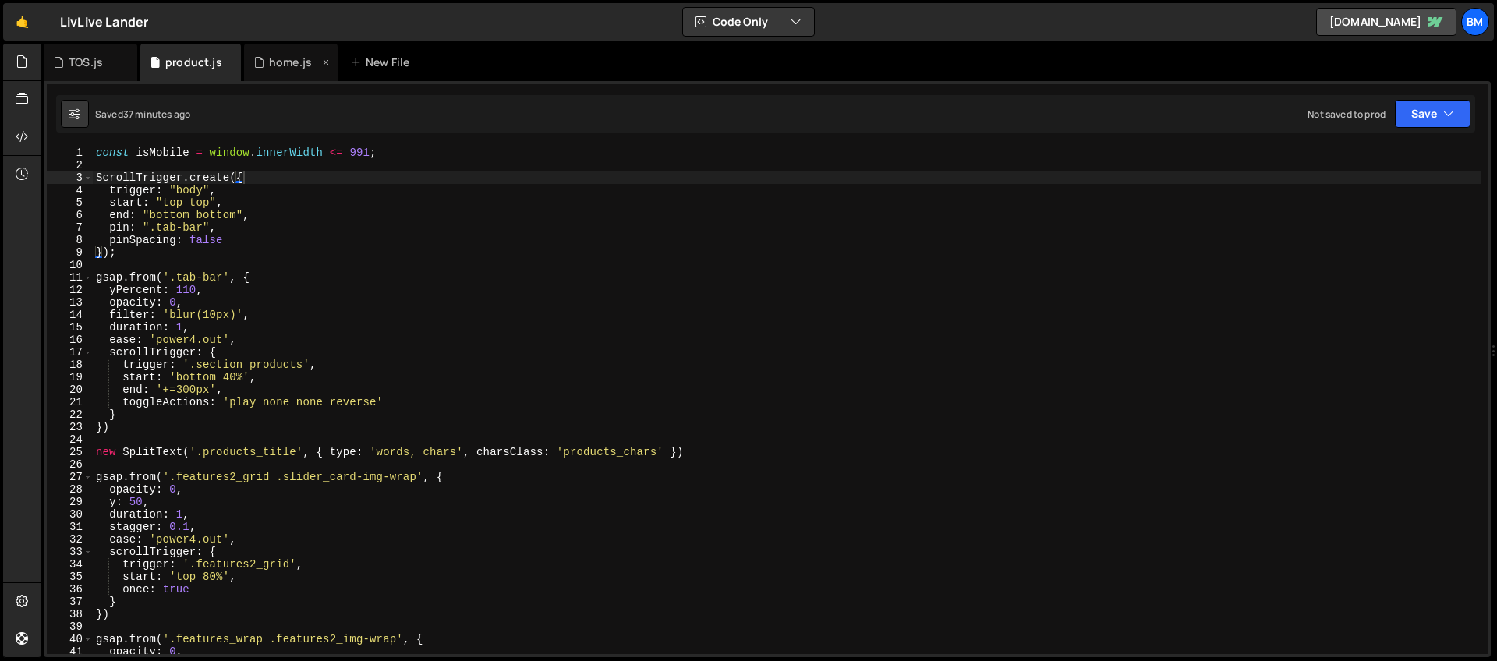
click at [269, 64] on div "home.js" at bounding box center [290, 63] width 43 height 16
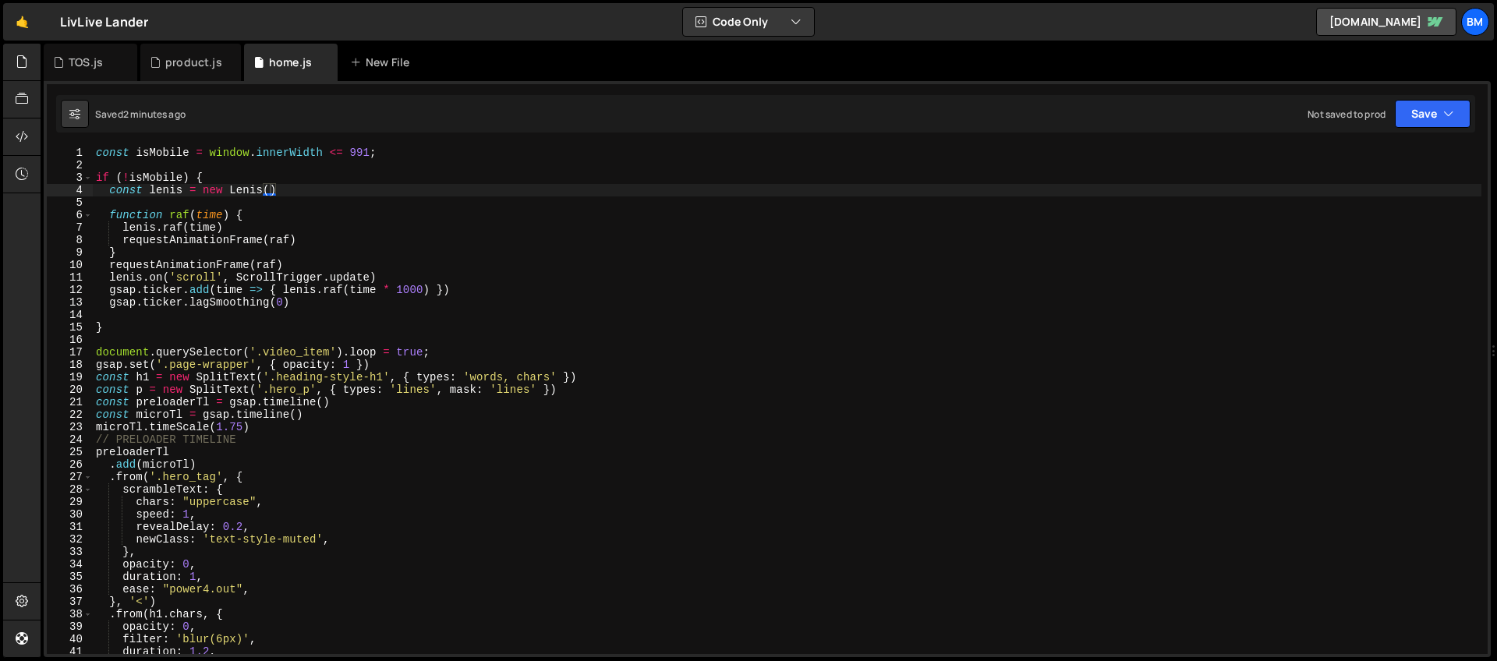
click at [204, 178] on div "const isMobile = window . innerWidth <= 991 ; if ( ! isMobile ) { const [PERSON…" at bounding box center [787, 413] width 1389 height 532
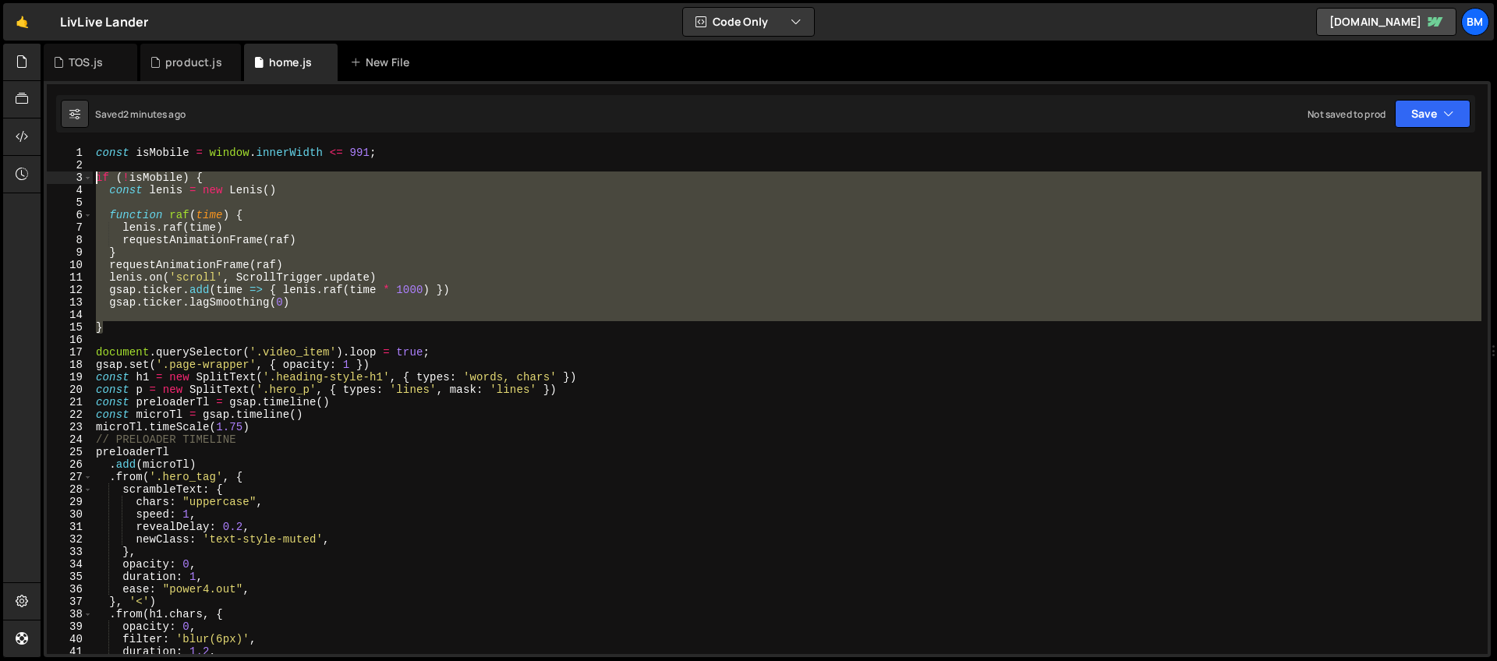
drag, startPoint x: 118, startPoint y: 324, endPoint x: 59, endPoint y: 182, distance: 153.5
click at [59, 182] on div "if (!isMobile) { 1 2 3 4 5 6 7 8 9 10 11 12 13 14 15 16 17 18 19 20 21 22 23 24…" at bounding box center [767, 401] width 1441 height 508
type textarea "if (!isMobile) { const [PERSON_NAME] = new [PERSON_NAME]()"
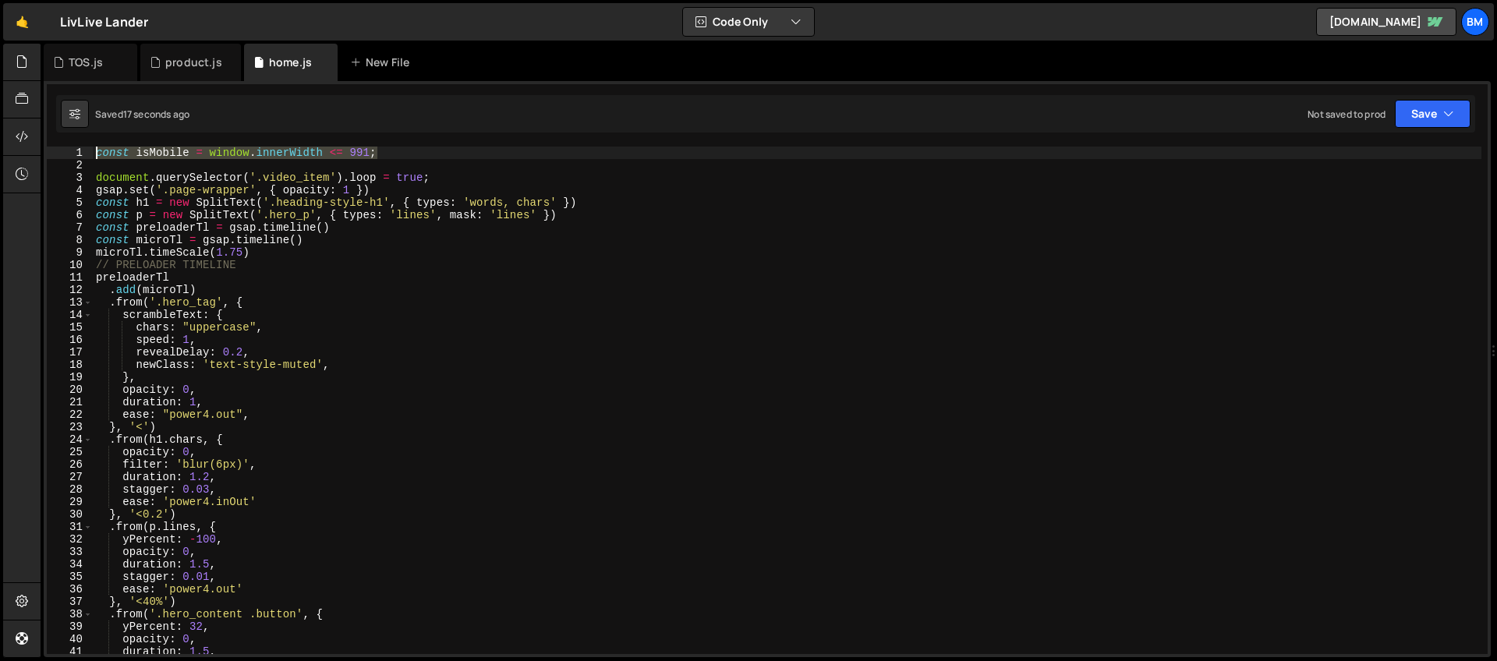
drag, startPoint x: 391, startPoint y: 156, endPoint x: 383, endPoint y: 110, distance: 46.8
click at [383, 110] on div "Debug Explain Copy TOS.js product.js home.js New File Saved 17 seconds ago Not …" at bounding box center [767, 351] width 1447 height 614
click at [200, 177] on div "const isMobile = window . innerWidth <= 991 ; document . querySelector ( '.vide…" at bounding box center [787, 413] width 1389 height 532
type textarea "document.querySelector('.video_item').loop = true;"
click at [172, 165] on div "const isMobile = window . innerWidth <= 991 ; document . querySelector ( '.vide…" at bounding box center [787, 413] width 1389 height 532
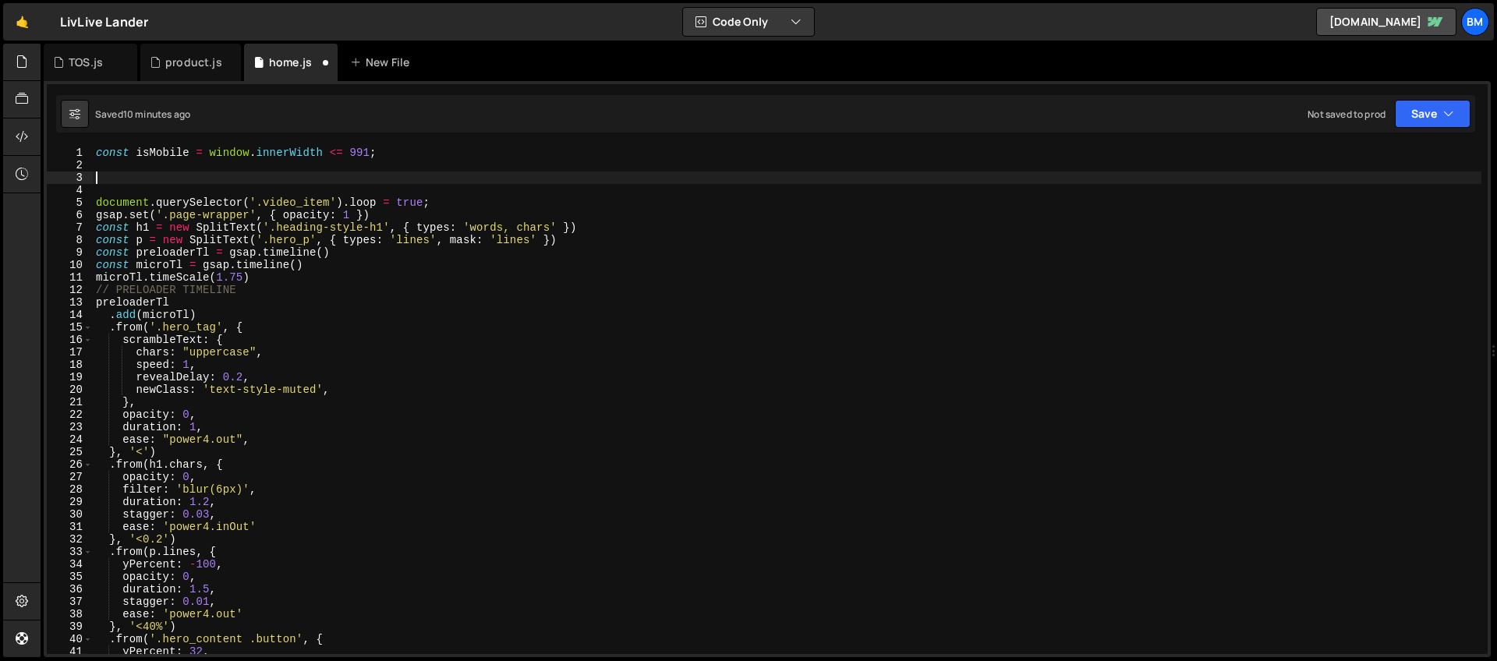
paste textarea "})"
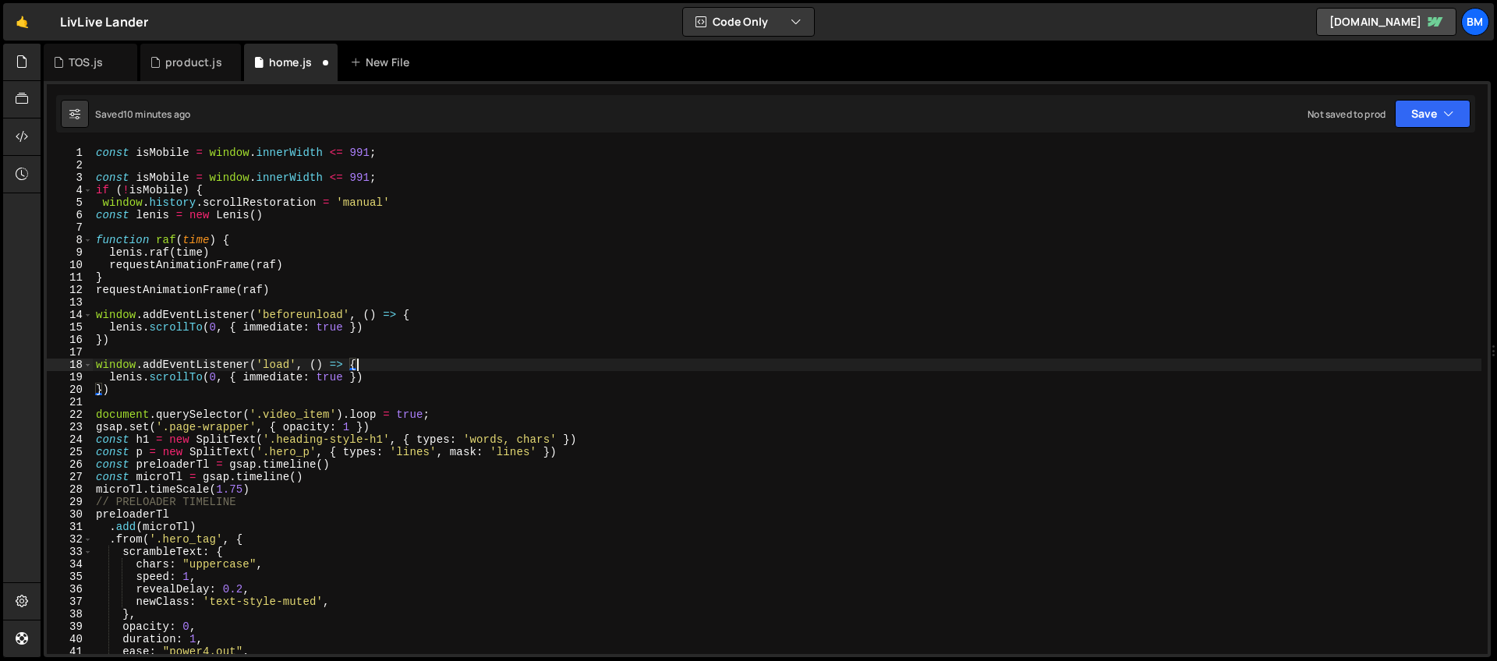
click at [371, 363] on div "const isMobile = window . innerWidth <= 991 ; const isMobile = window . innerWi…" at bounding box center [787, 413] width 1389 height 532
click at [422, 315] on div "const isMobile = window . innerWidth <= 991 ; const isMobile = window . innerWi…" at bounding box center [787, 413] width 1389 height 532
click at [241, 241] on div "const isMobile = window . innerWidth <= 991 ; const isMobile = window . innerWi…" at bounding box center [787, 413] width 1389 height 532
click at [224, 194] on div "const isMobile = window . innerWidth <= 991 ; const isMobile = window . innerWi…" at bounding box center [787, 413] width 1389 height 532
type textarea "if (!isMobile) {"
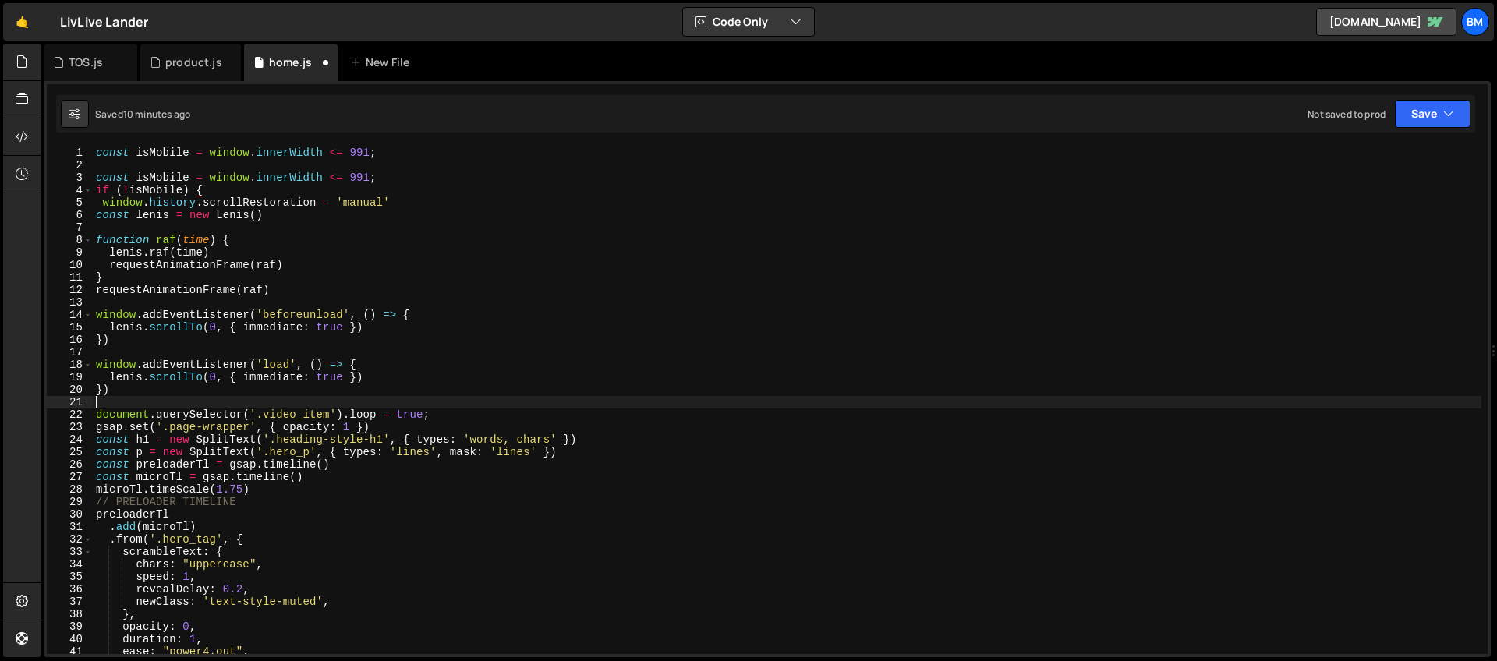
click at [106, 401] on div "const isMobile = window . innerWidth <= 991 ; const isMobile = window . innerWi…" at bounding box center [787, 413] width 1389 height 532
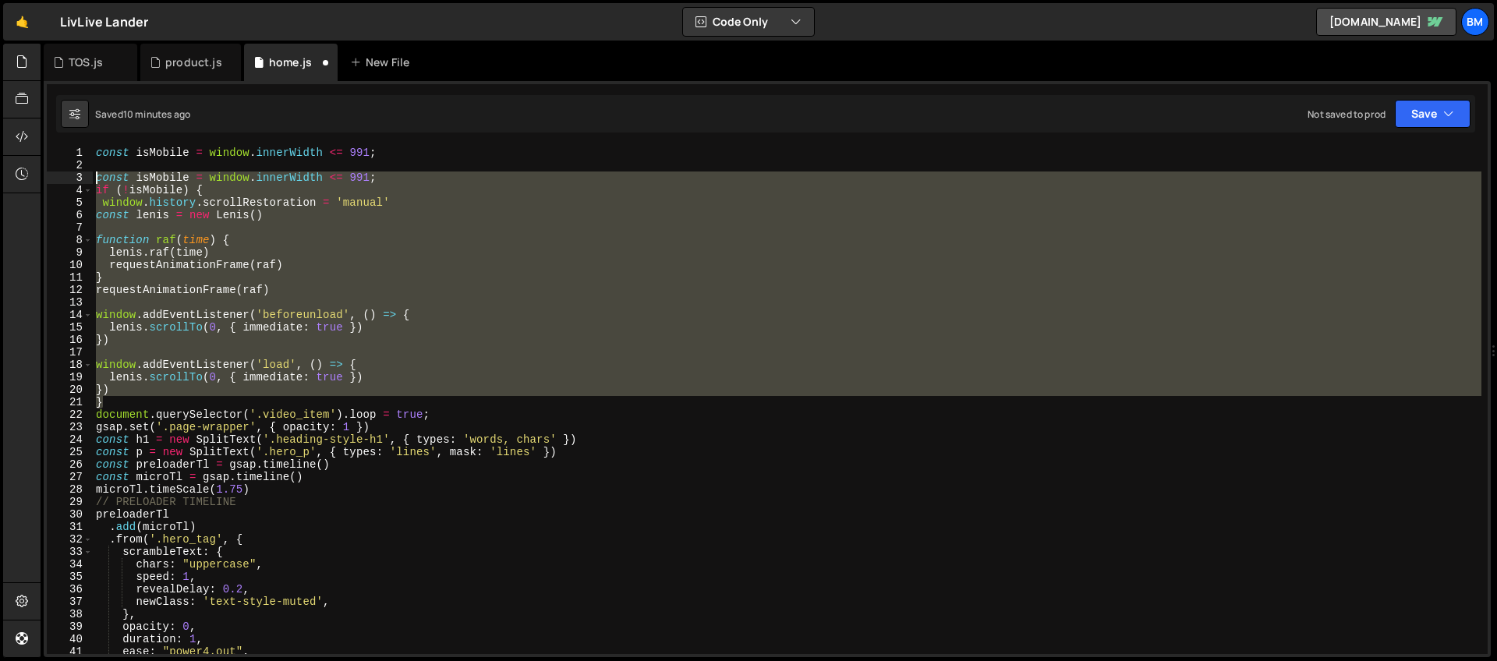
drag, startPoint x: 109, startPoint y: 397, endPoint x: 72, endPoint y: 175, distance: 224.6
click at [72, 175] on div "} 1 2 3 4 5 6 7 8 9 10 11 12 13 14 15 16 17 18 19 20 21 22 23 24 25 26 27 28 29…" at bounding box center [767, 401] width 1441 height 508
type textarea "const isMobile = window.innerWidth <= 991; if (!isMobile) {"
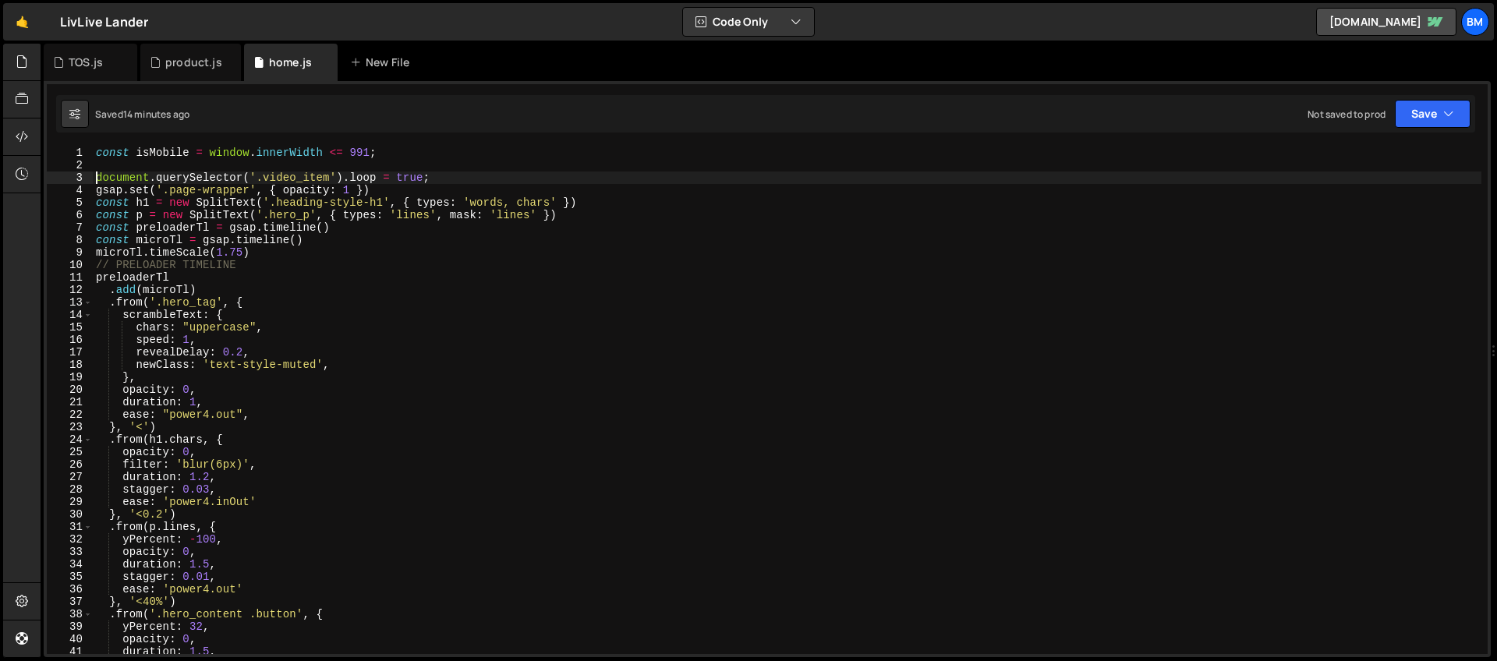
click at [467, 307] on div "const isMobile = window . innerWidth <= 991 ; document . querySelector ( '.vide…" at bounding box center [787, 413] width 1389 height 532
type textarea ".from('.hero_tag', {"
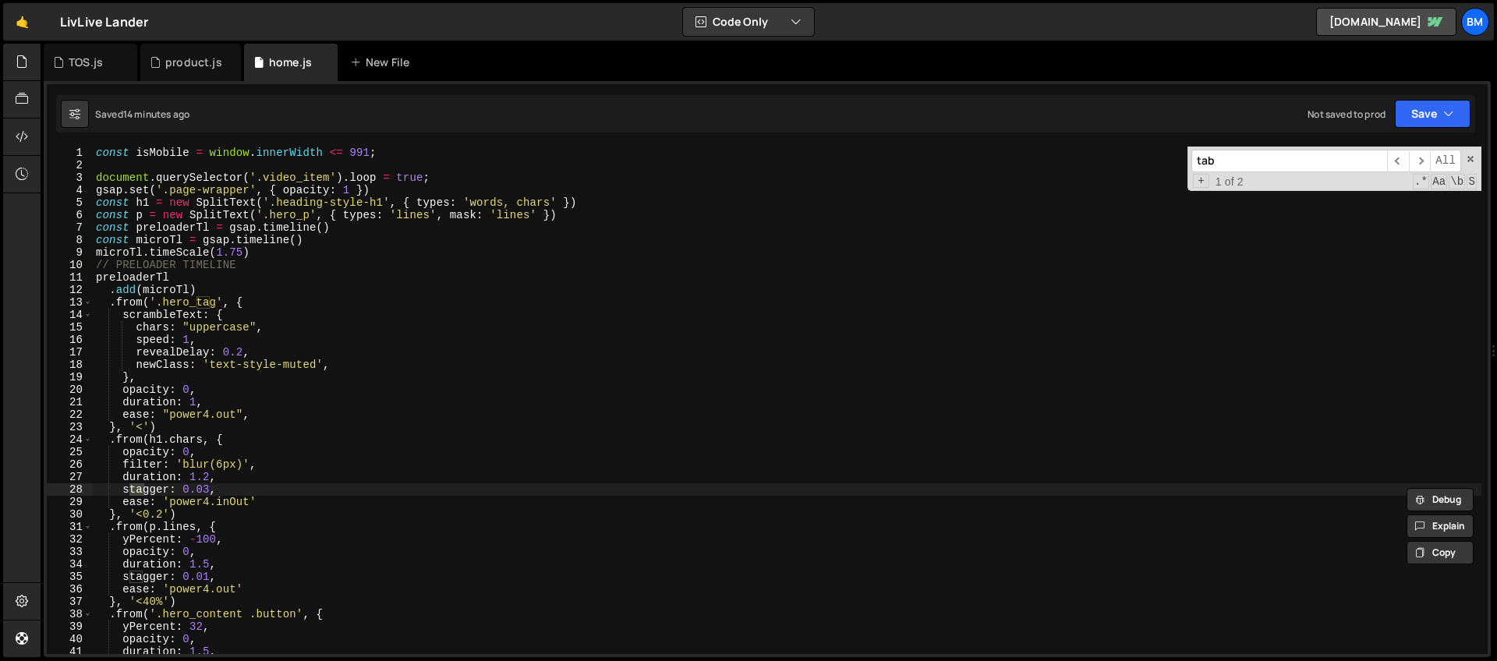
scroll to position [1905, 0]
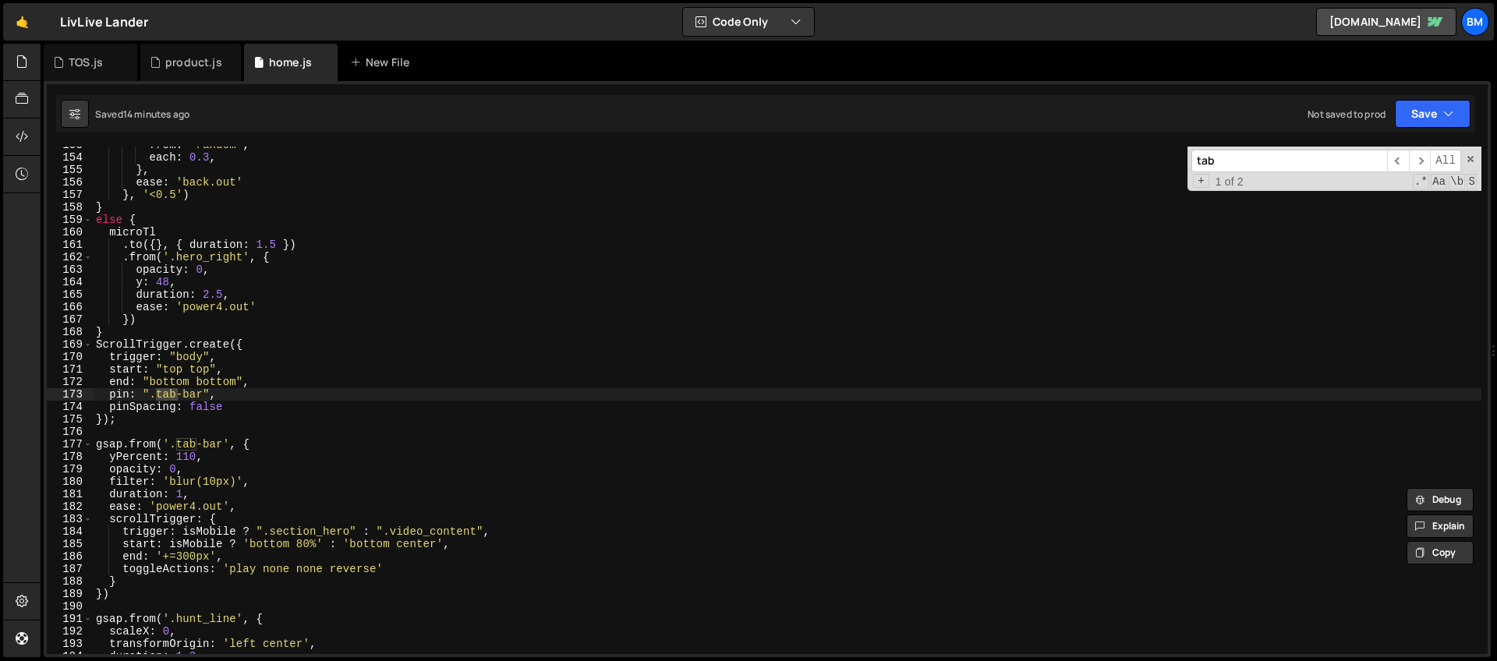
type input "tab"
click at [239, 338] on div "from : 'random' , each : 0.3 , } , ease : 'back.out' } , '<0.5' ) } else { micr…" at bounding box center [787, 405] width 1389 height 532
click at [269, 349] on div "from : 'random' , each : 0.3 , } , ease : 'back.out' } , '<0.5' ) } else { micr…" at bounding box center [787, 405] width 1389 height 532
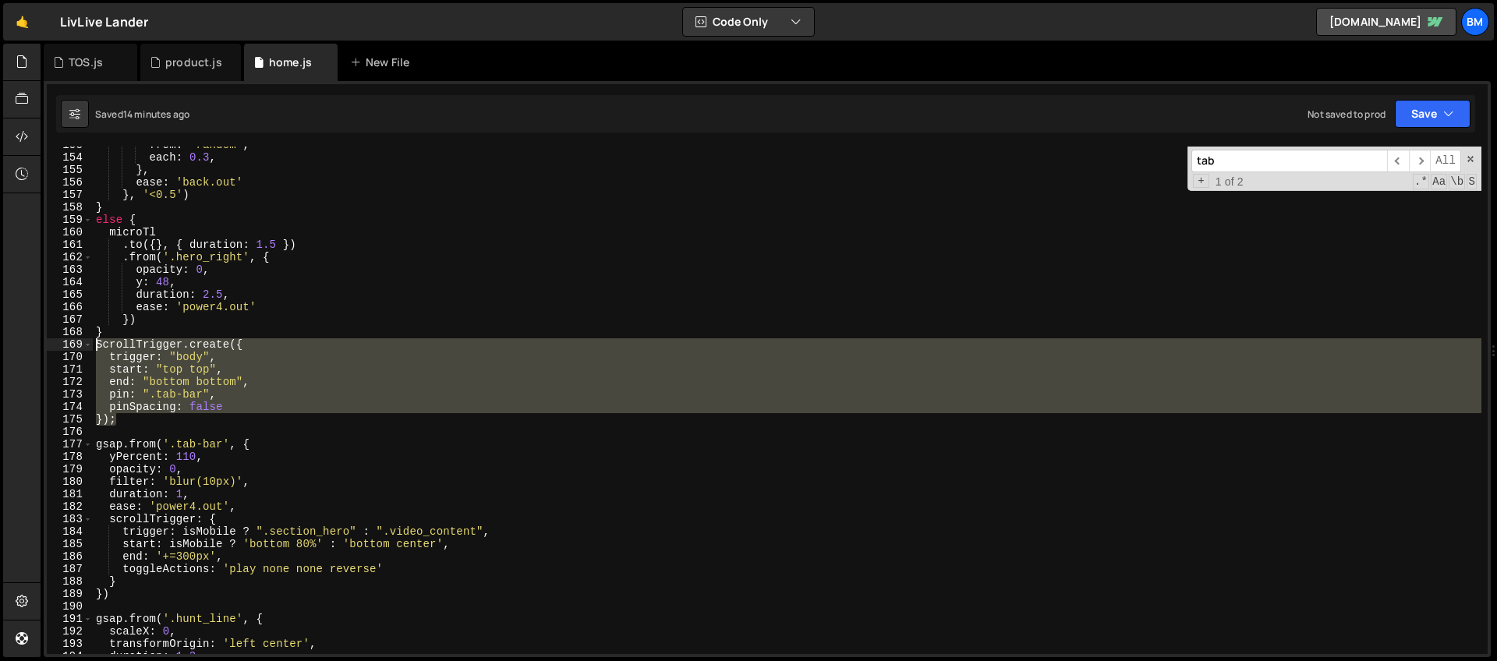
drag, startPoint x: 121, startPoint y: 422, endPoint x: 71, endPoint y: 348, distance: 88.7
click at [71, 348] on div "ScrollTrigger.create({ 153 154 155 156 157 158 159 160 161 162 163 164 165 166 …" at bounding box center [767, 401] width 1441 height 508
type textarea "// ScrollTrigger.create({"
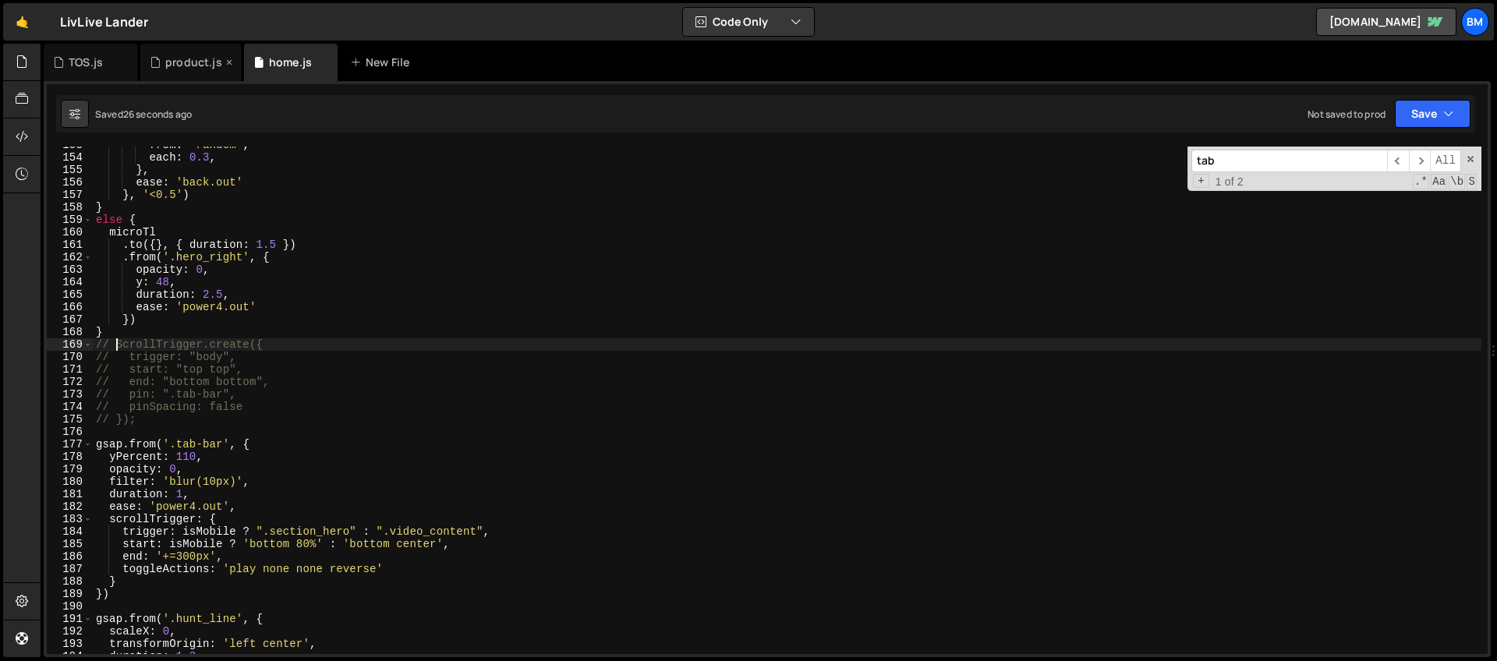
click at [188, 65] on div "product.js" at bounding box center [193, 63] width 57 height 16
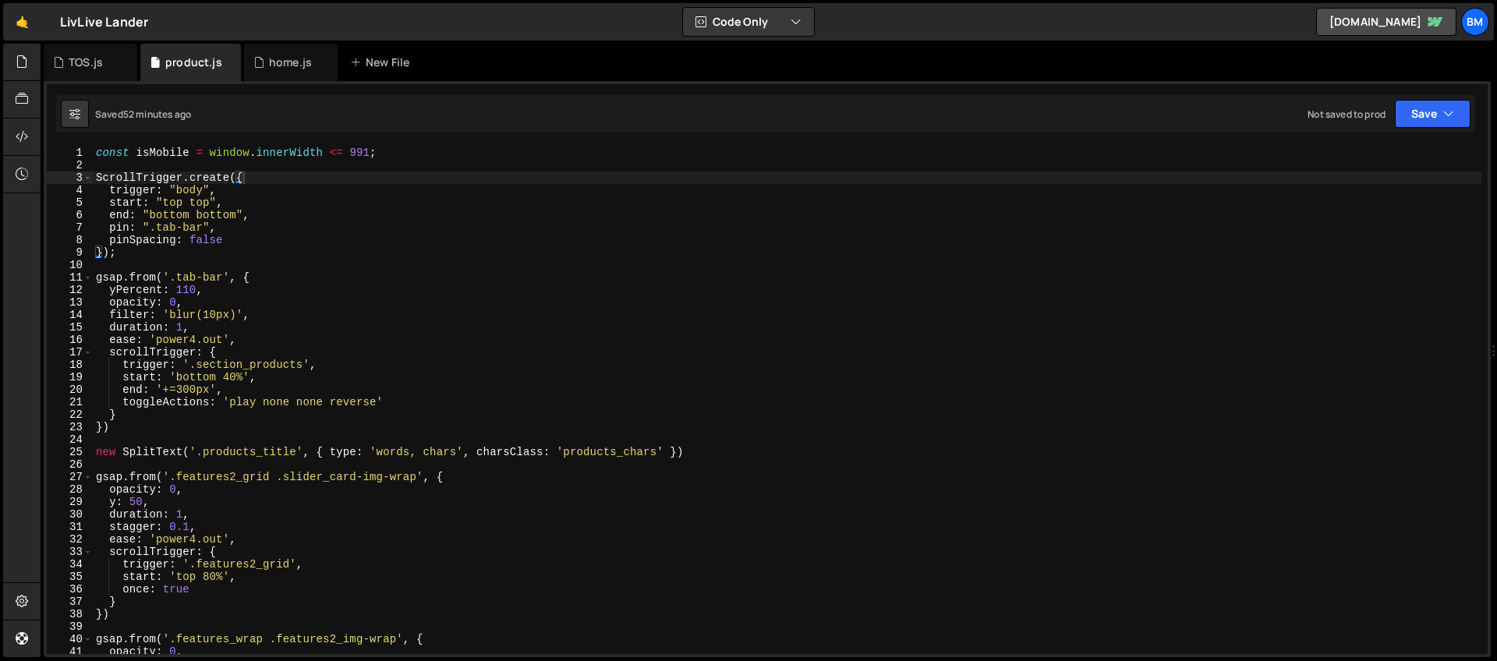
click at [267, 279] on div "const isMobile = window . innerWidth <= 991 ; ScrollTrigger . create ({ trigger…" at bounding box center [787, 413] width 1389 height 532
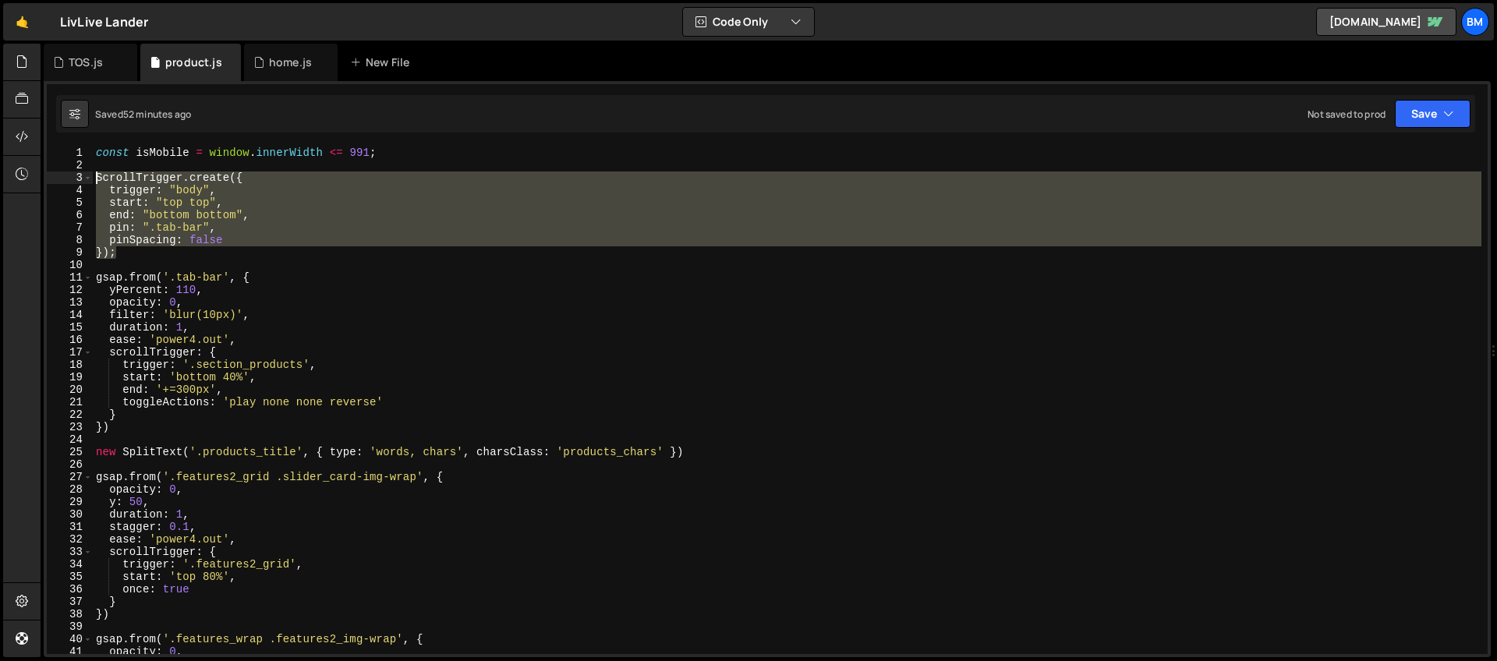
drag, startPoint x: 126, startPoint y: 257, endPoint x: 65, endPoint y: 181, distance: 97.0
click at [65, 181] on div "gsap.from('.tab-bar', { 1 2 3 4 5 6 7 8 9 10 11 12 13 14 15 16 17 18 19 20 21 2…" at bounding box center [767, 401] width 1441 height 508
type textarea "// ScrollTrigger.create({"
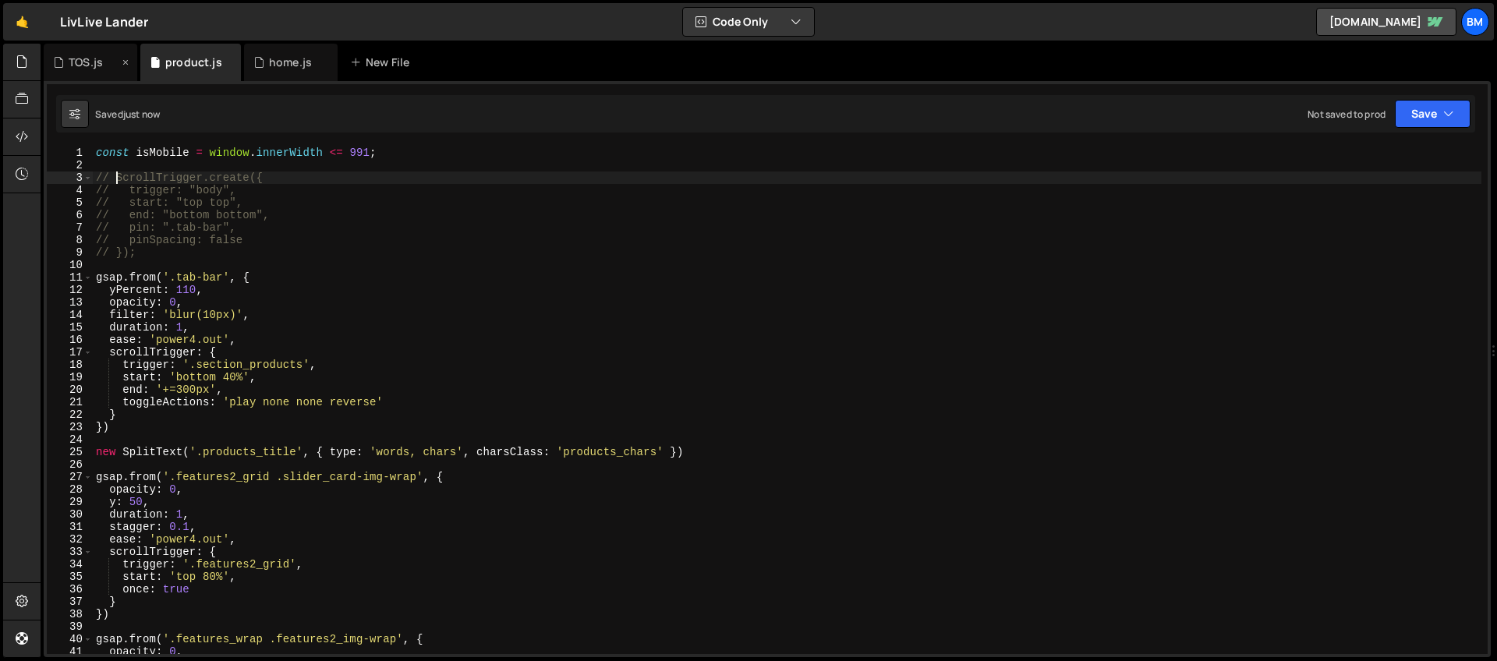
click at [73, 75] on div "TOS.js" at bounding box center [91, 62] width 94 height 37
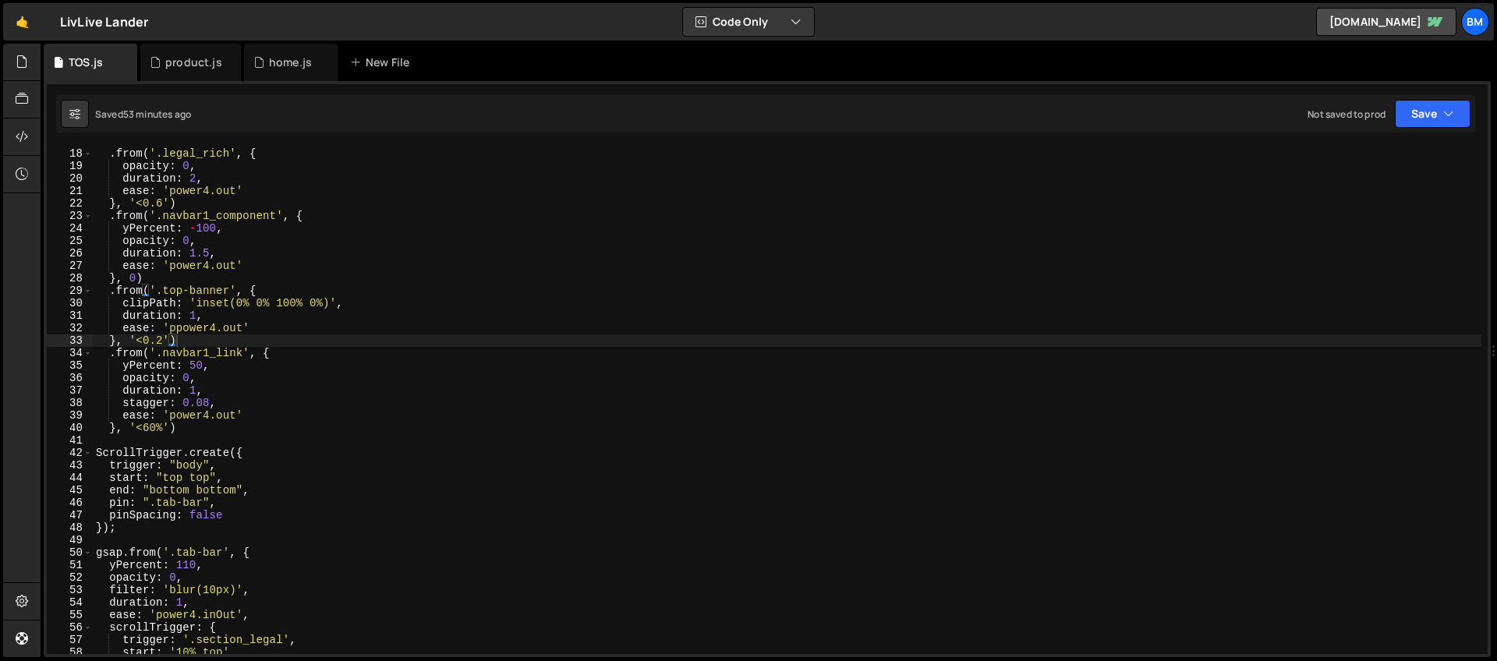
scroll to position [211, 0]
click at [254, 451] on div "} , '<0.2' ) . from ( '.legal_rich' , { opacity : 0 , duration : 2 , ease : 'po…" at bounding box center [787, 401] width 1389 height 532
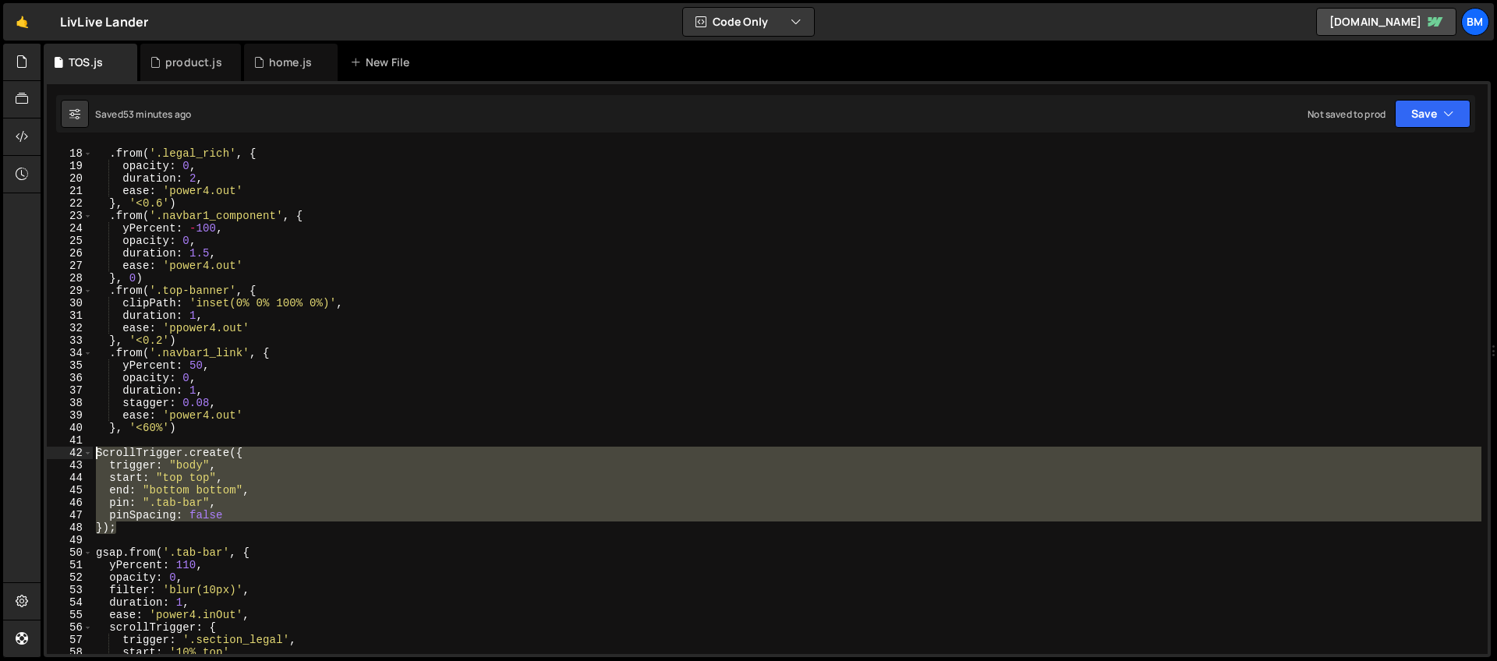
drag, startPoint x: 125, startPoint y: 523, endPoint x: 80, endPoint y: 455, distance: 81.5
click at [80, 455] on div "ScrollTrigger.create({ 17 18 19 20 21 22 23 24 25 26 27 28 29 30 31 32 33 34 35…" at bounding box center [767, 401] width 1441 height 508
type textarea "// ScrollTrigger.create({"
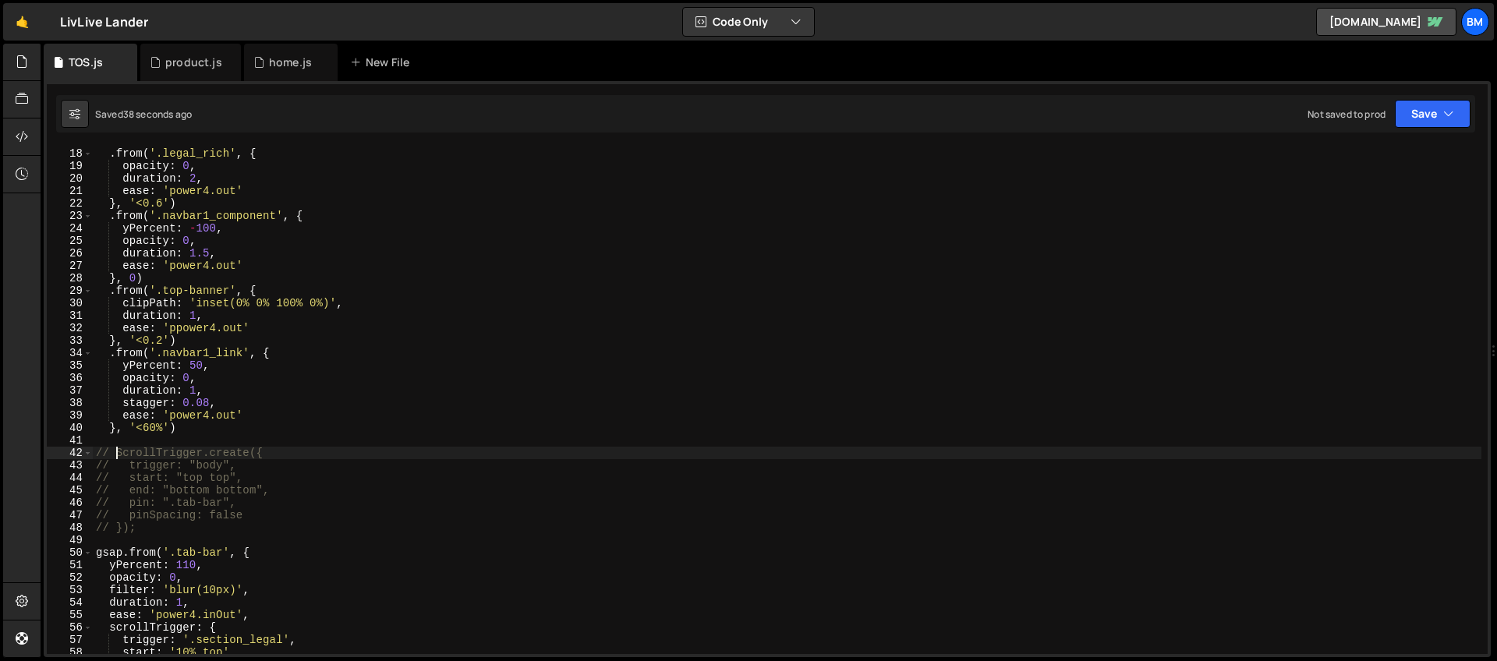
scroll to position [0, 0]
